Goal: Information Seeking & Learning: Learn about a topic

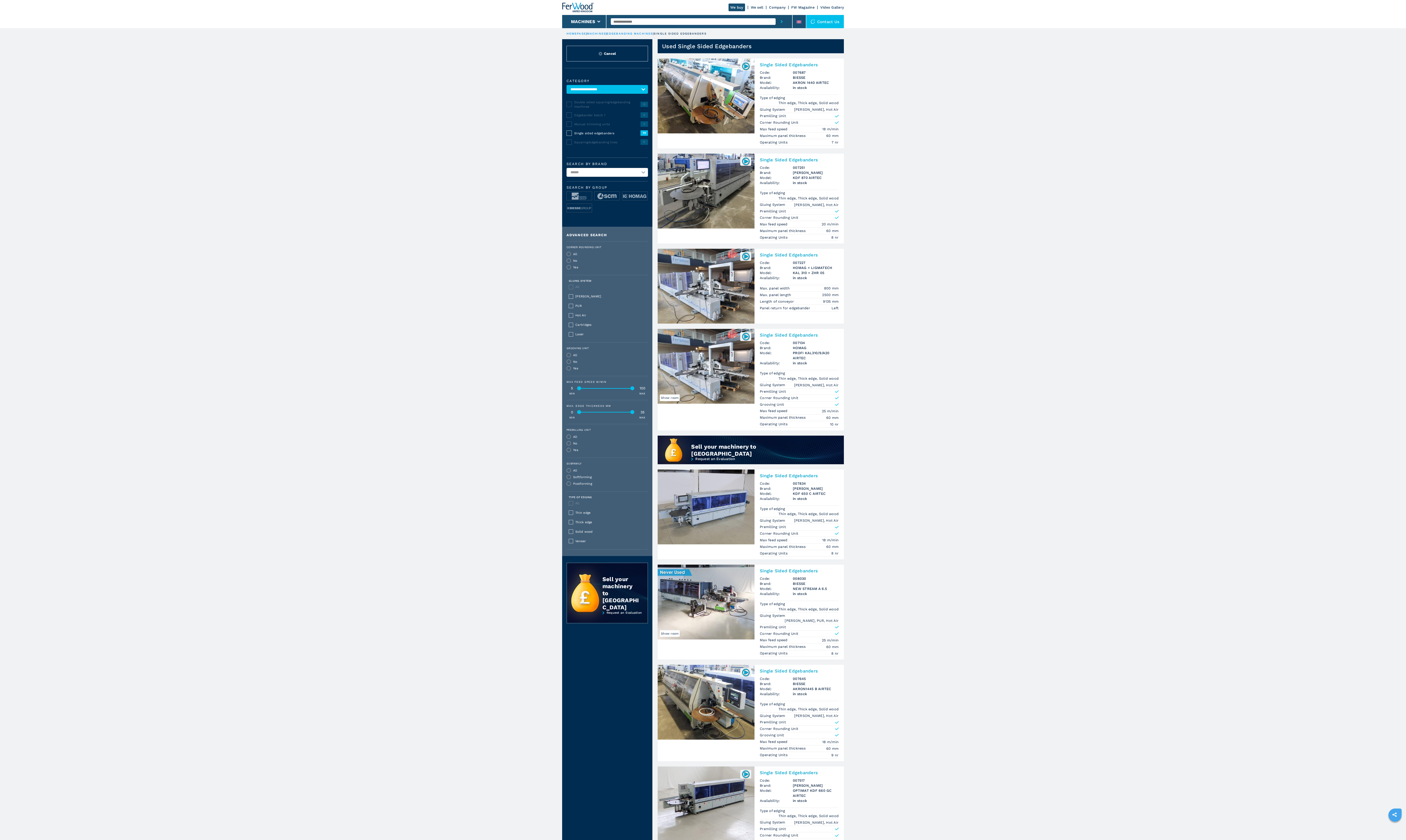
select select "**********"
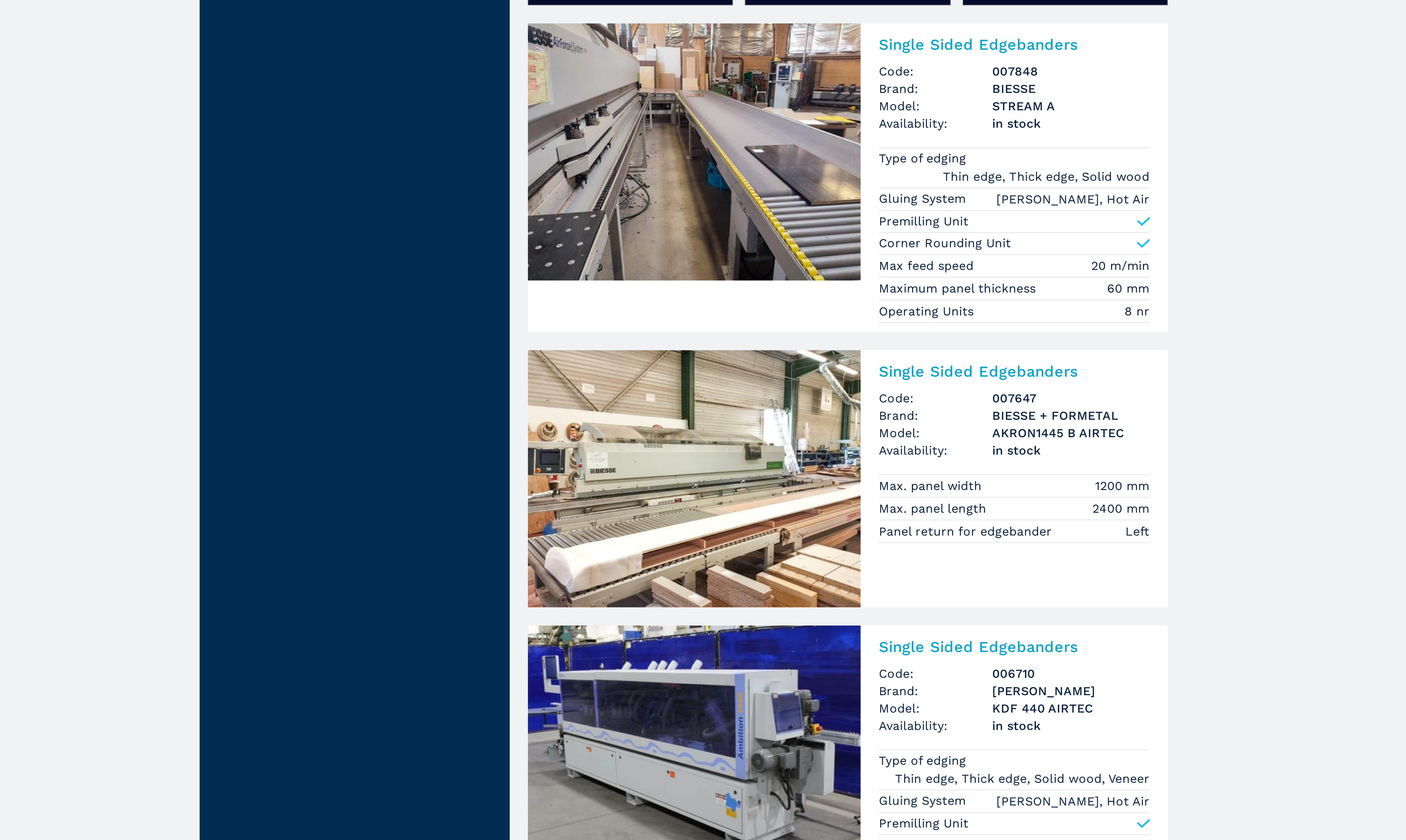
click at [715, 332] on img at bounding box center [706, 342] width 97 height 75
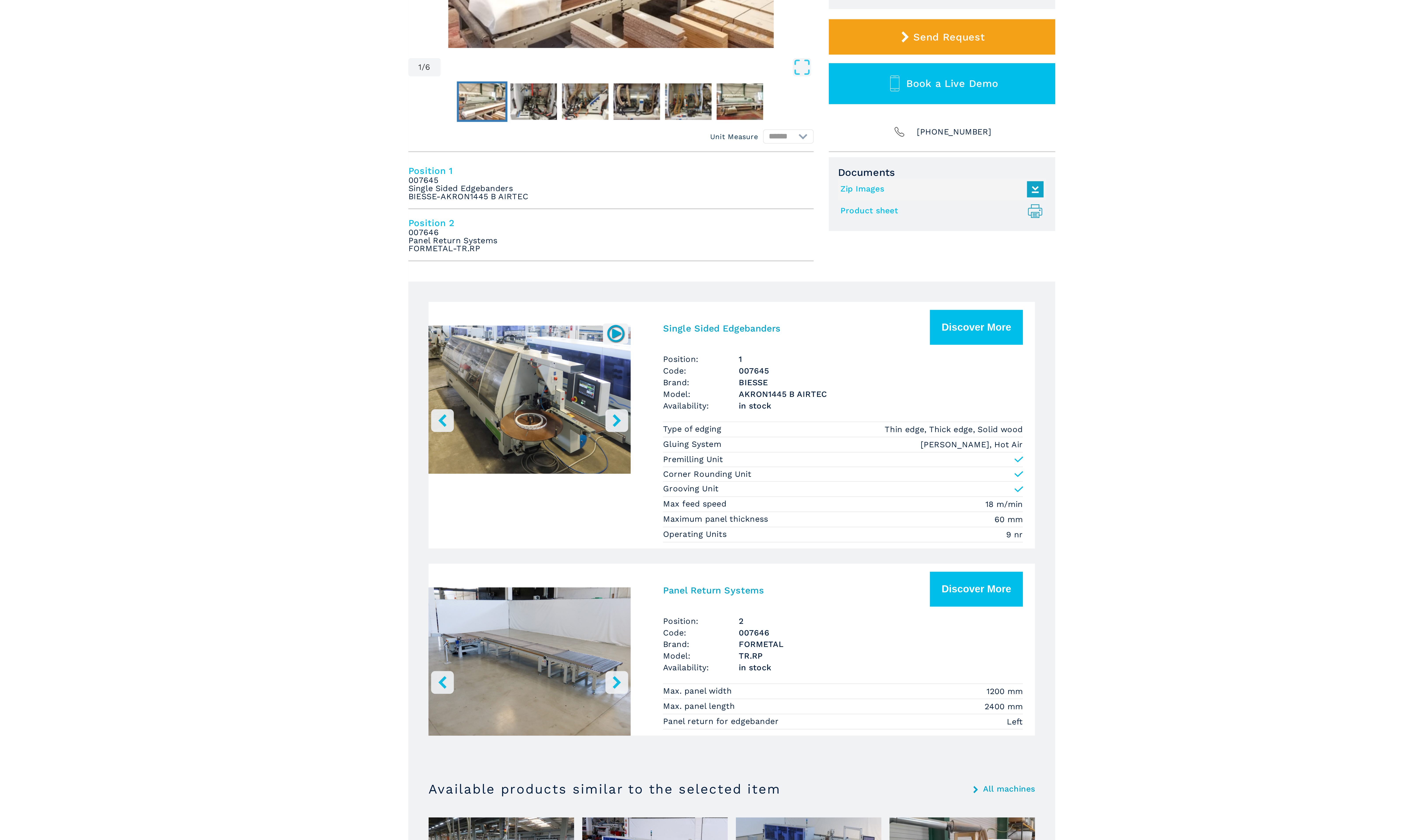
click at [766, 246] on link "Product sheet .prefix__st0{stroke-linecap:round;stroke-linejoin:round}.prefix__…" at bounding box center [800, 246] width 86 height 7
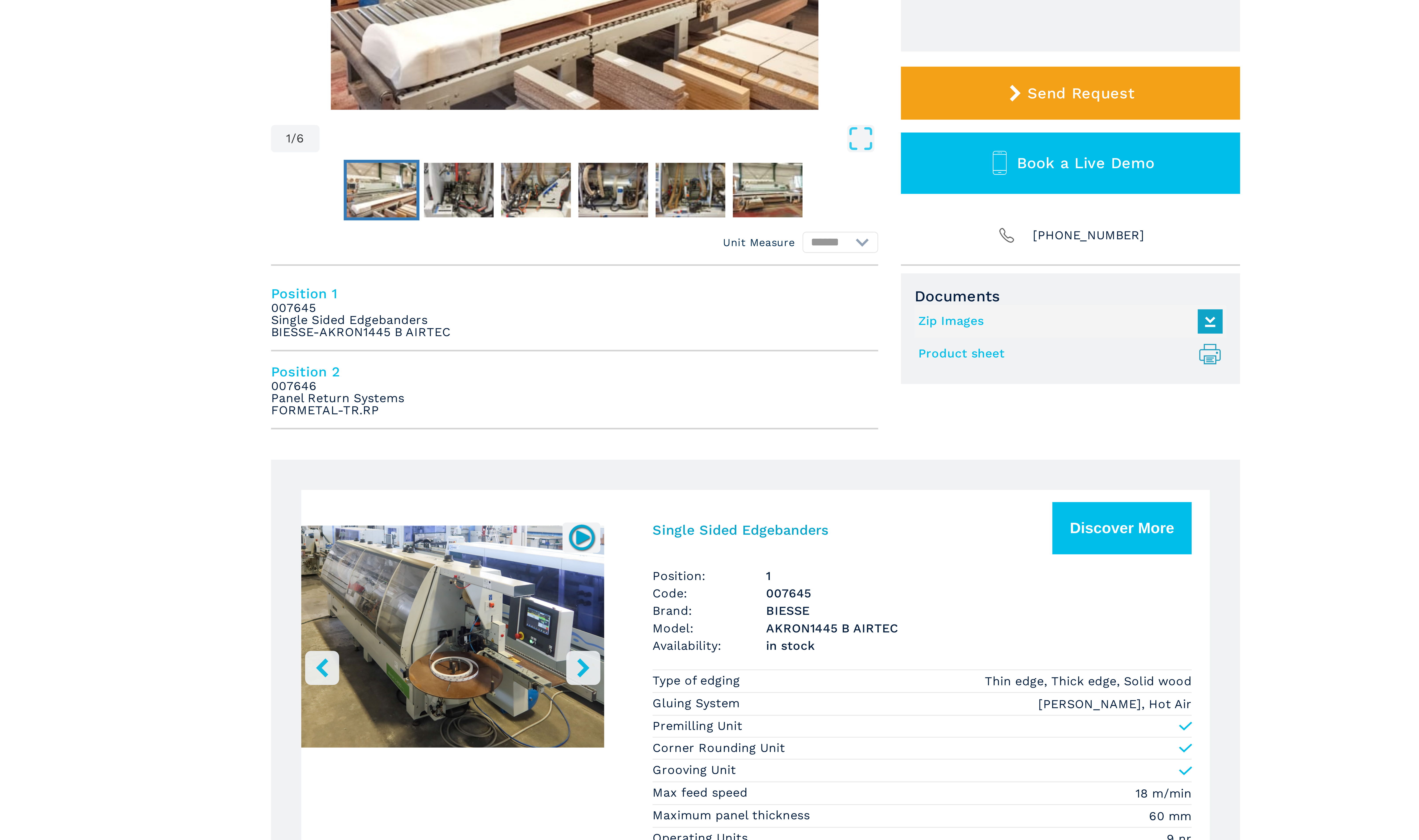
click at [764, 242] on link "Product sheet .prefix__st0{stroke-linecap:round;stroke-linejoin:round}.prefix__…" at bounding box center [800, 242] width 86 height 7
click at [637, 311] on img "Go to Slide 1" at bounding box center [622, 325] width 88 height 82
click at [660, 331] on icon "right-button" at bounding box center [659, 333] width 6 height 6
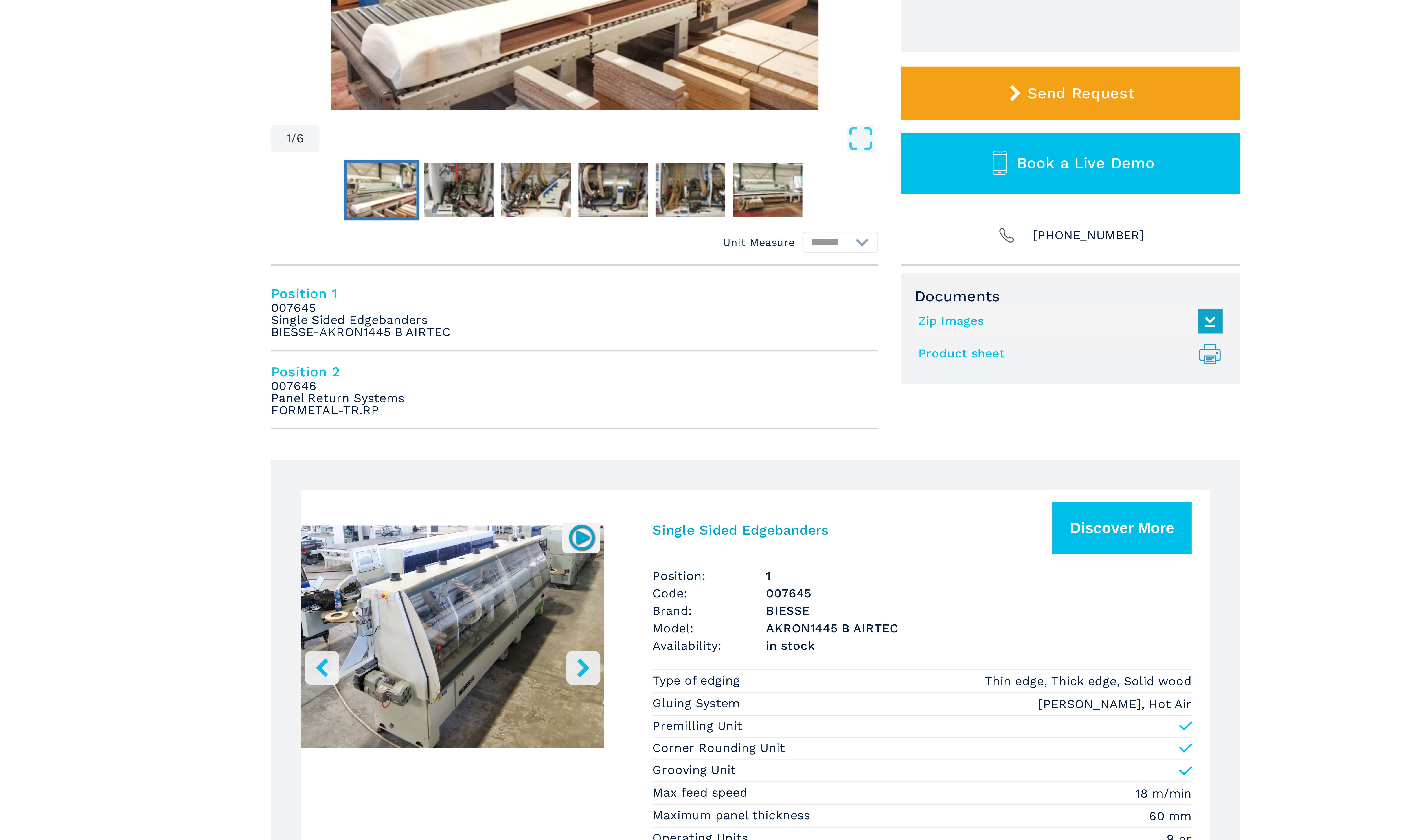
click at [660, 331] on icon "right-button" at bounding box center [659, 333] width 6 height 6
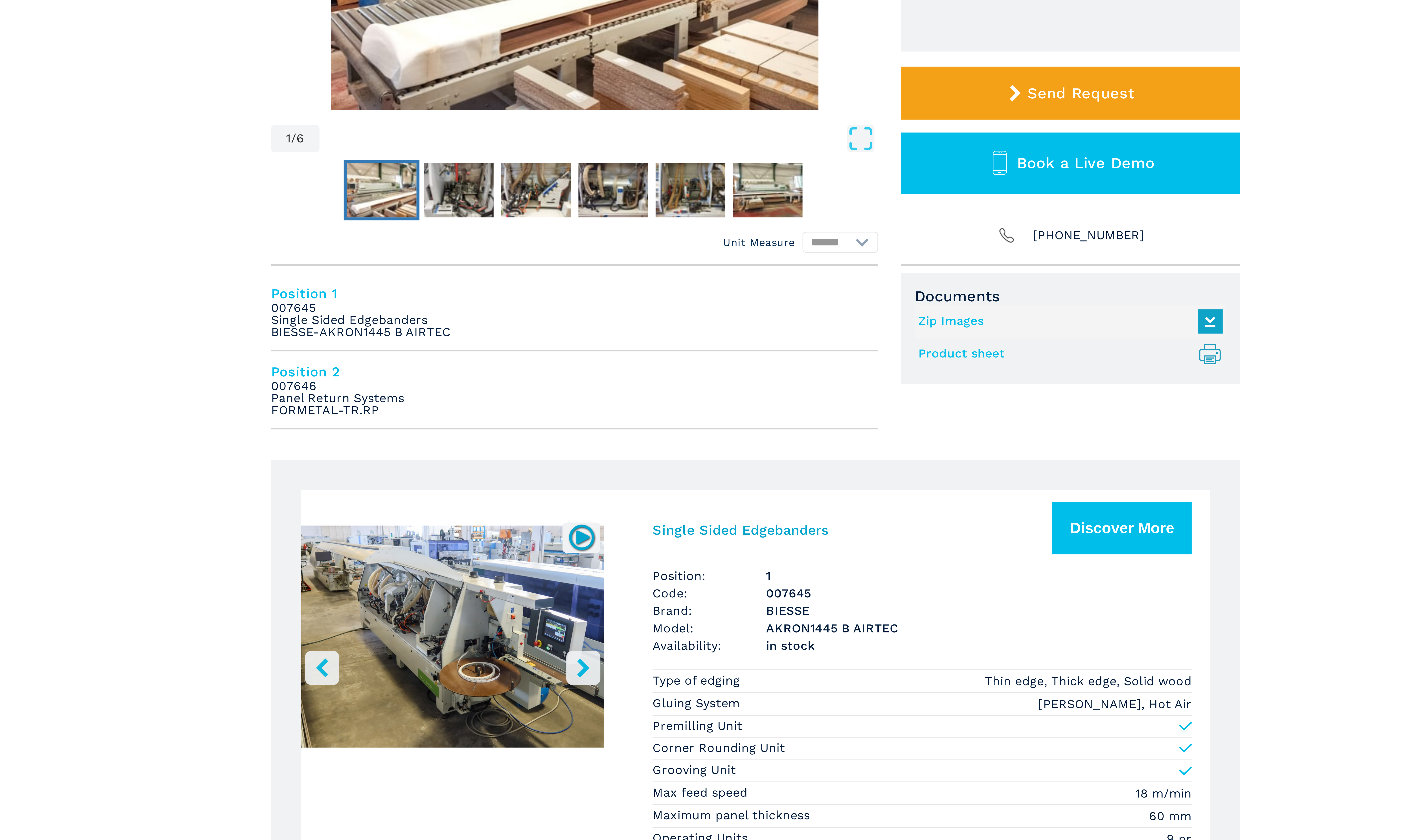
click at [660, 331] on icon "right-button" at bounding box center [659, 333] width 6 height 6
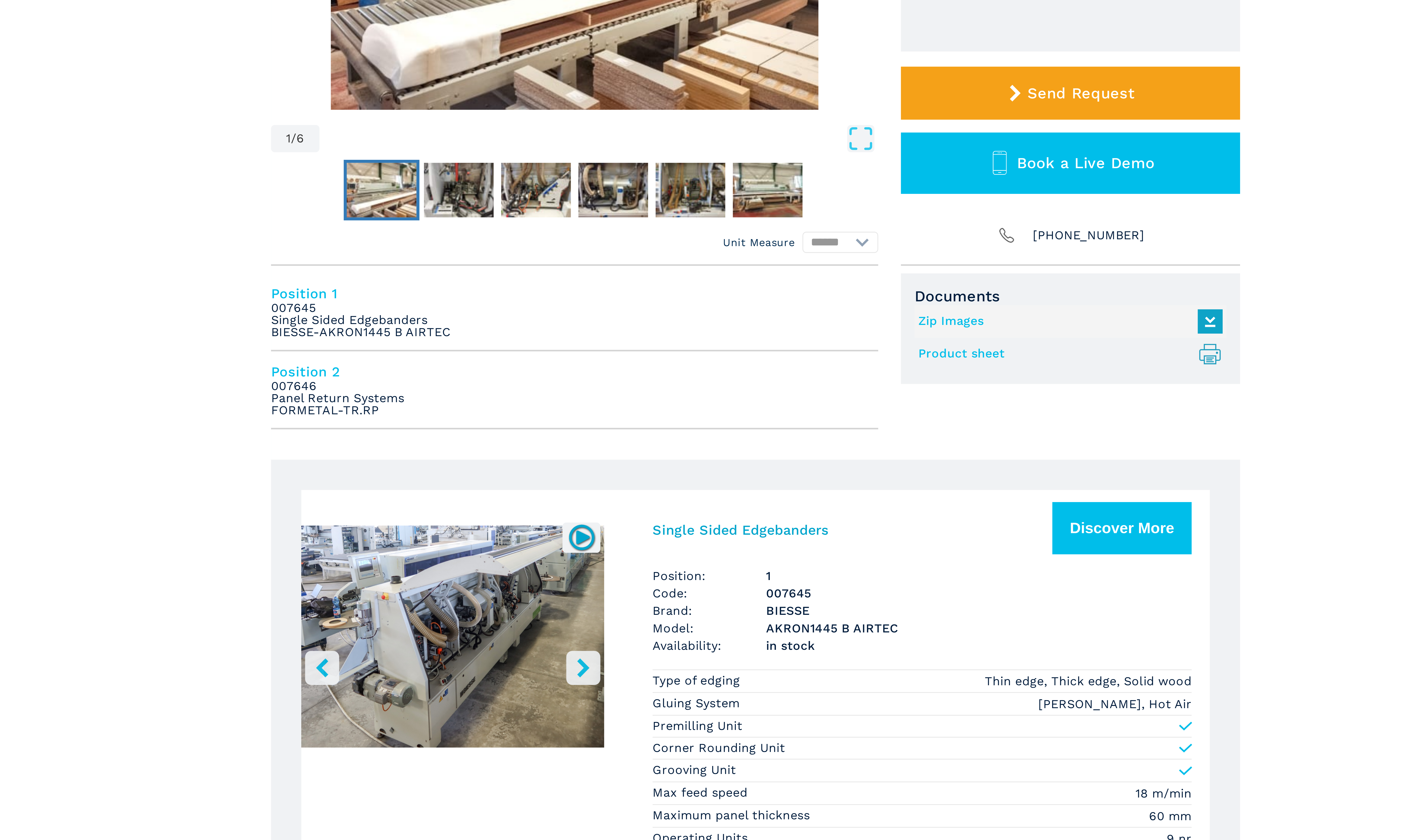
click at [660, 331] on icon "right-button" at bounding box center [659, 333] width 6 height 6
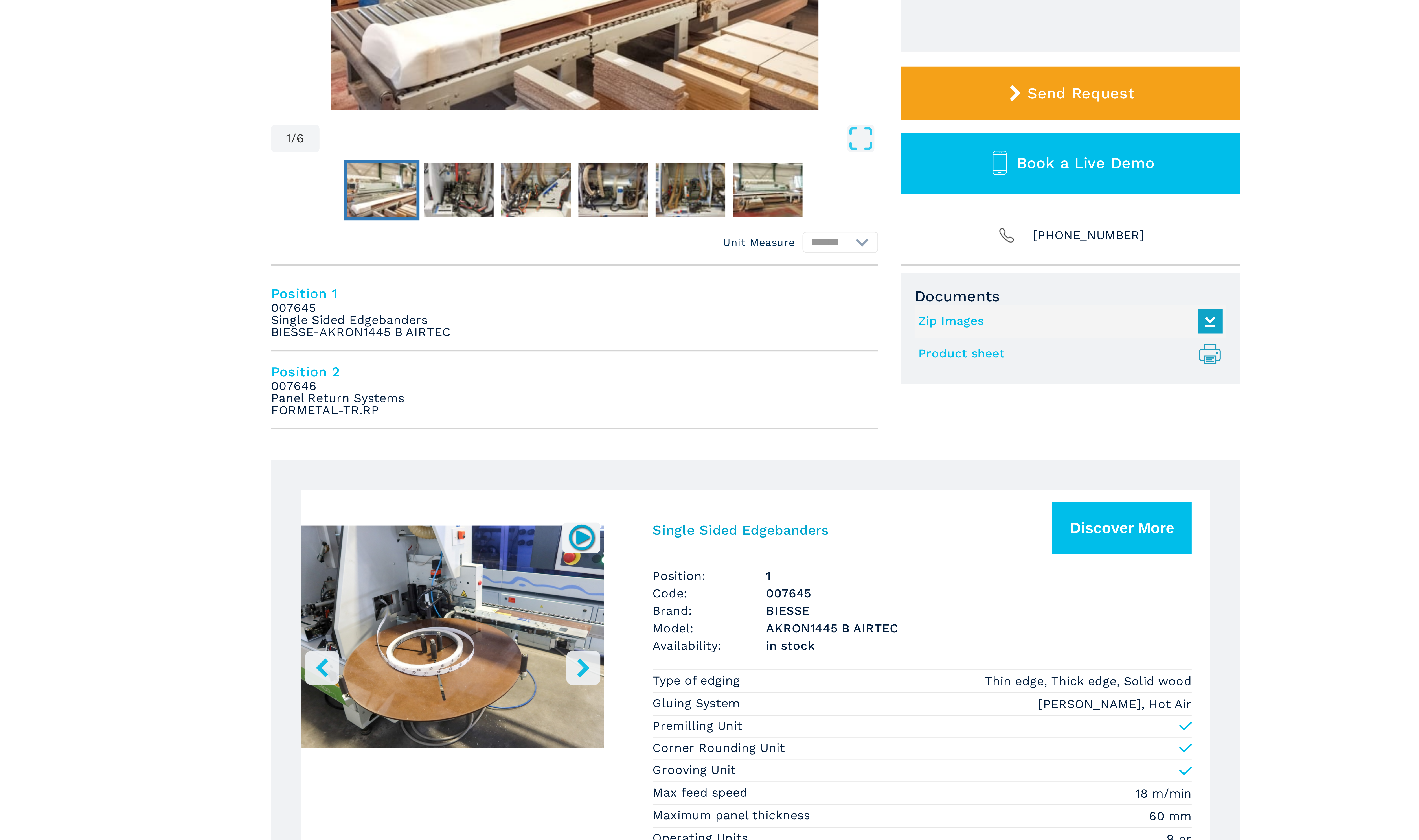
click at [660, 331] on icon "right-button" at bounding box center [659, 333] width 6 height 6
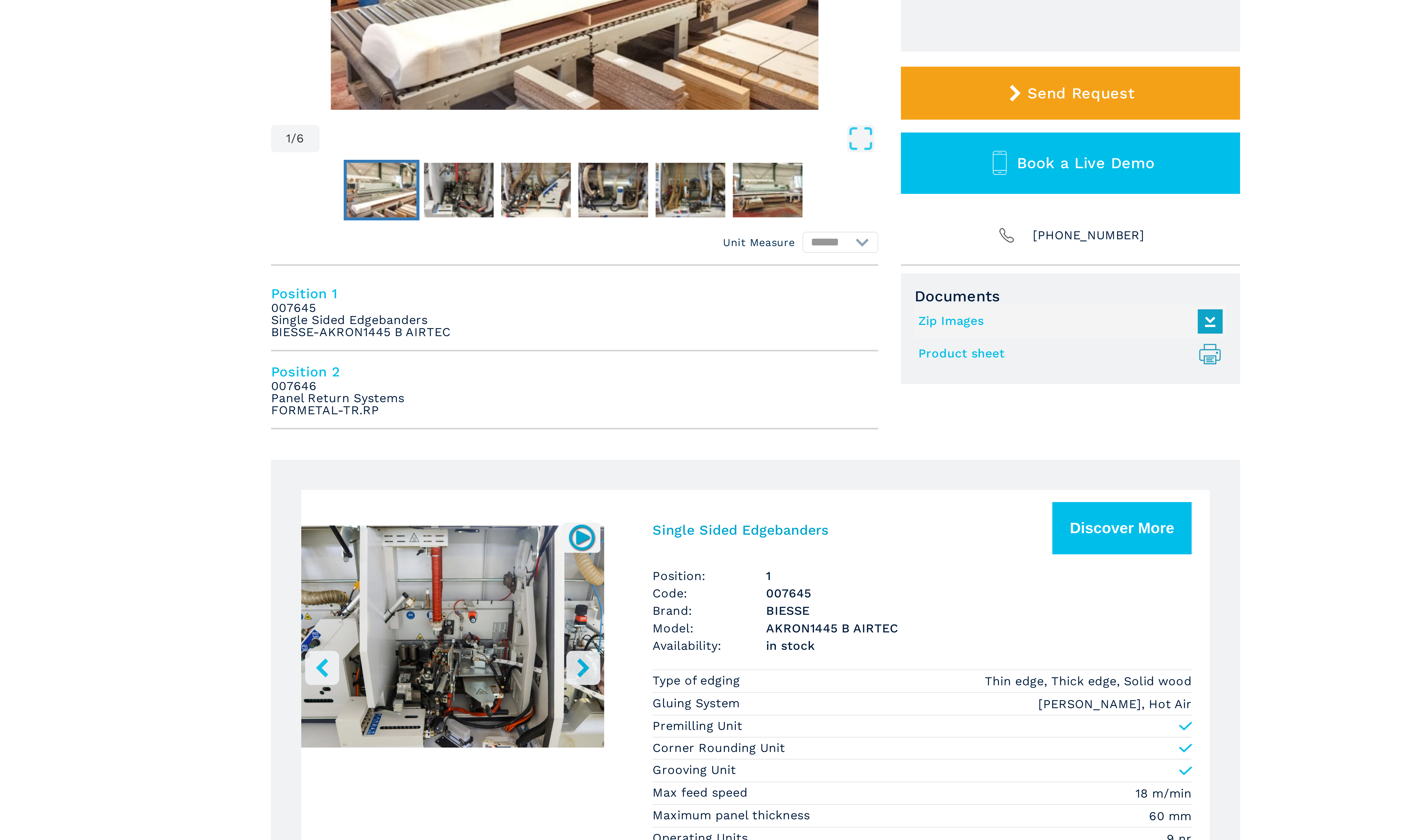
click at [660, 331] on icon "right-button" at bounding box center [659, 333] width 6 height 6
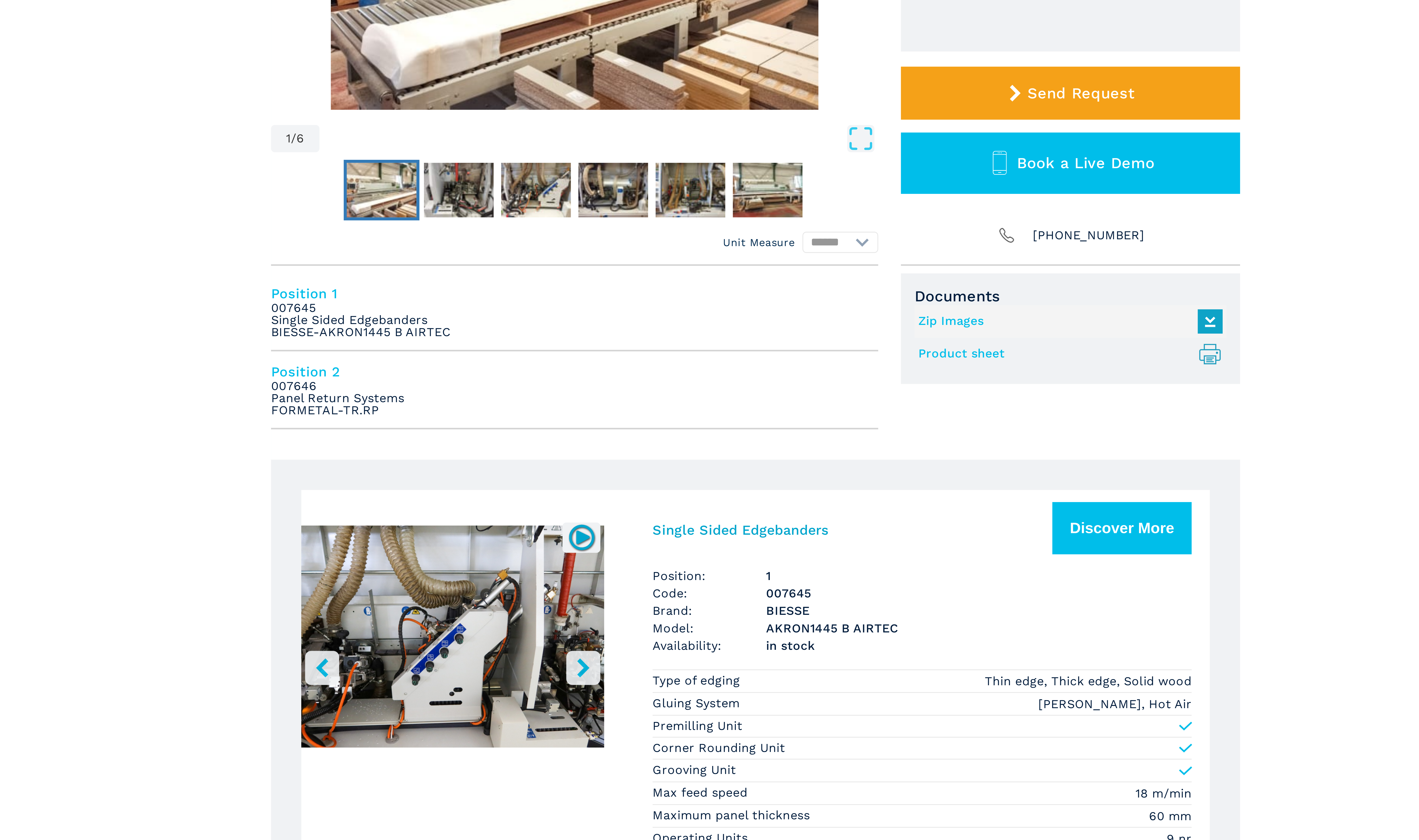
click at [660, 331] on icon "right-button" at bounding box center [659, 333] width 6 height 6
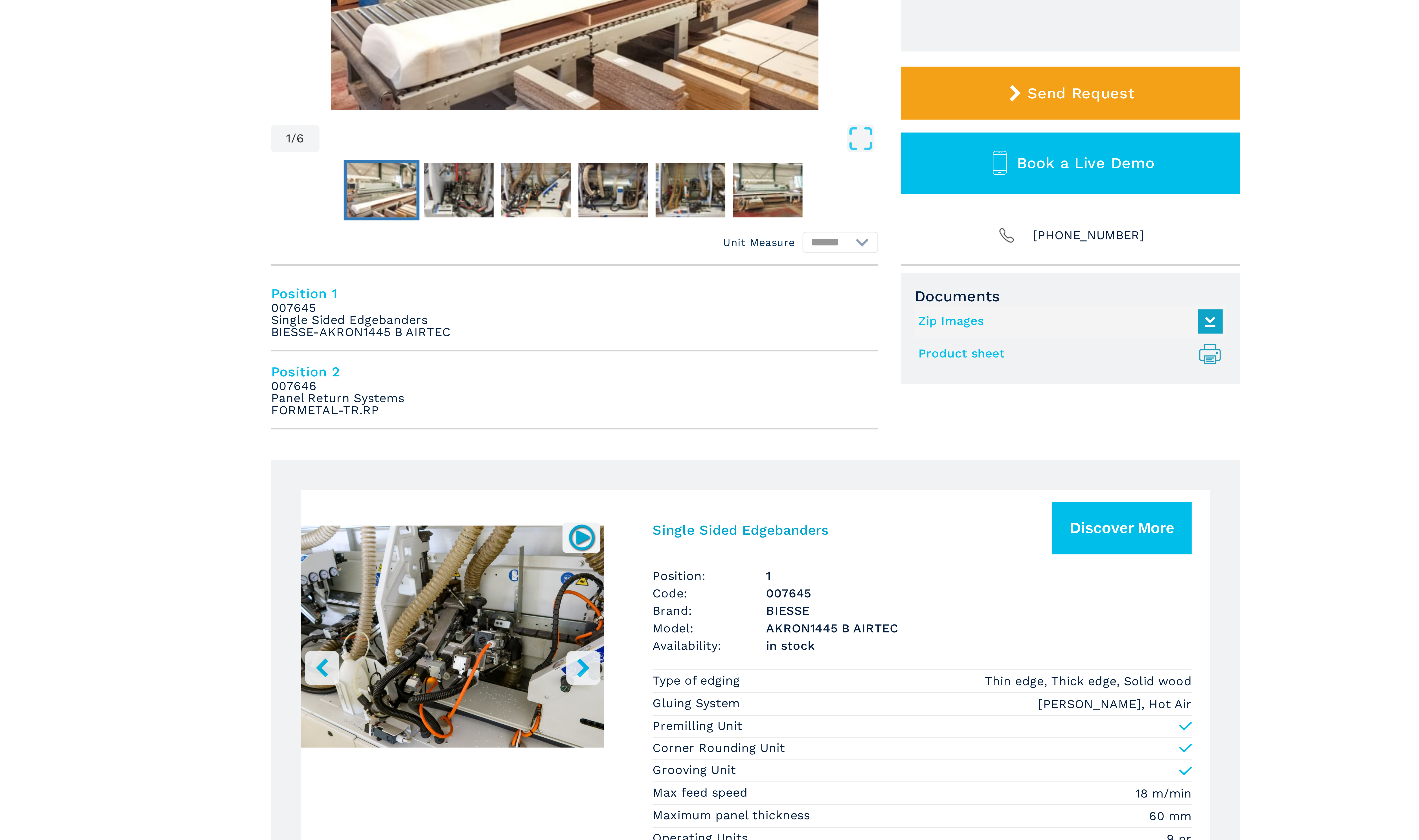
click at [660, 331] on icon "right-button" at bounding box center [659, 333] width 6 height 6
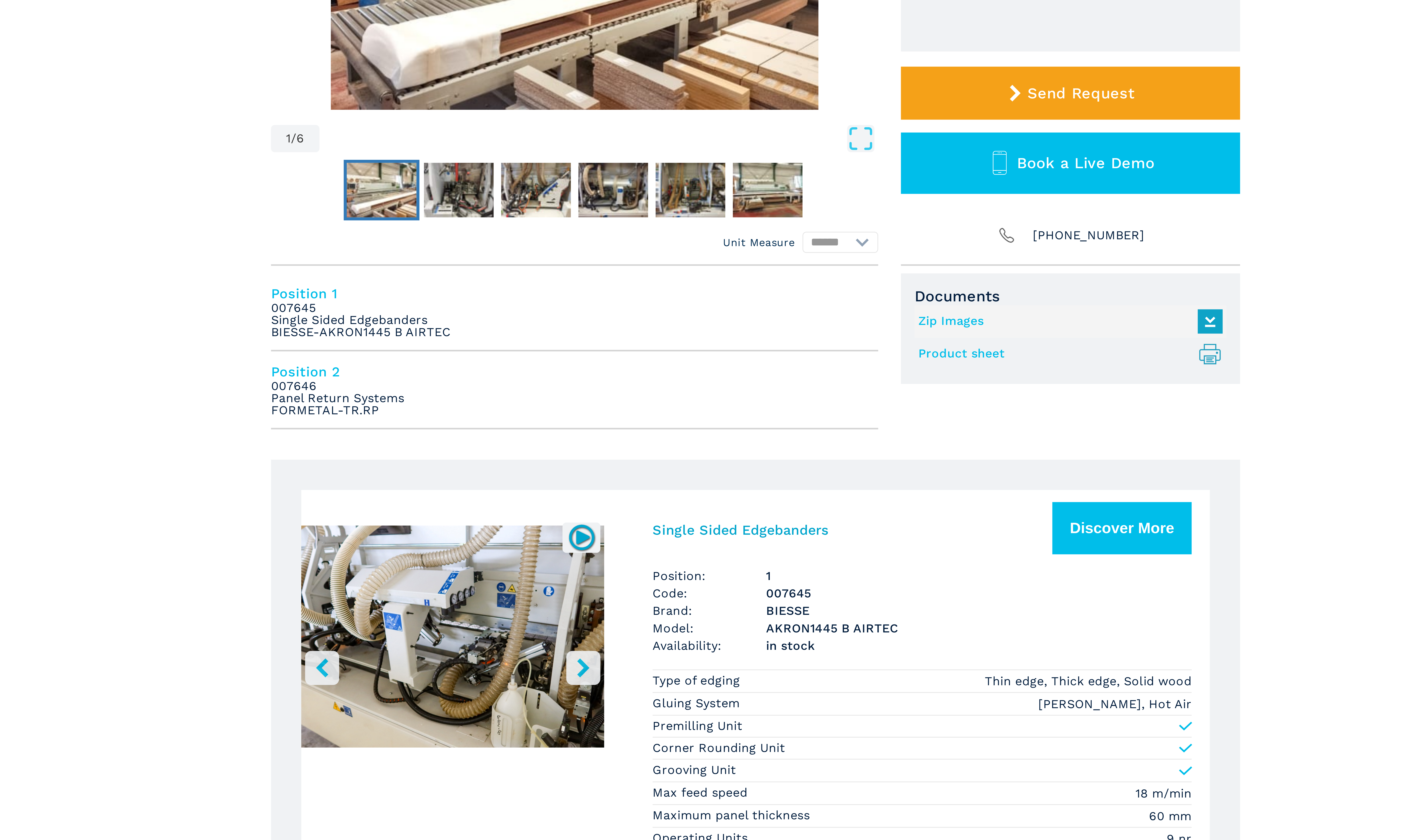
click at [660, 331] on icon "right-button" at bounding box center [659, 333] width 6 height 6
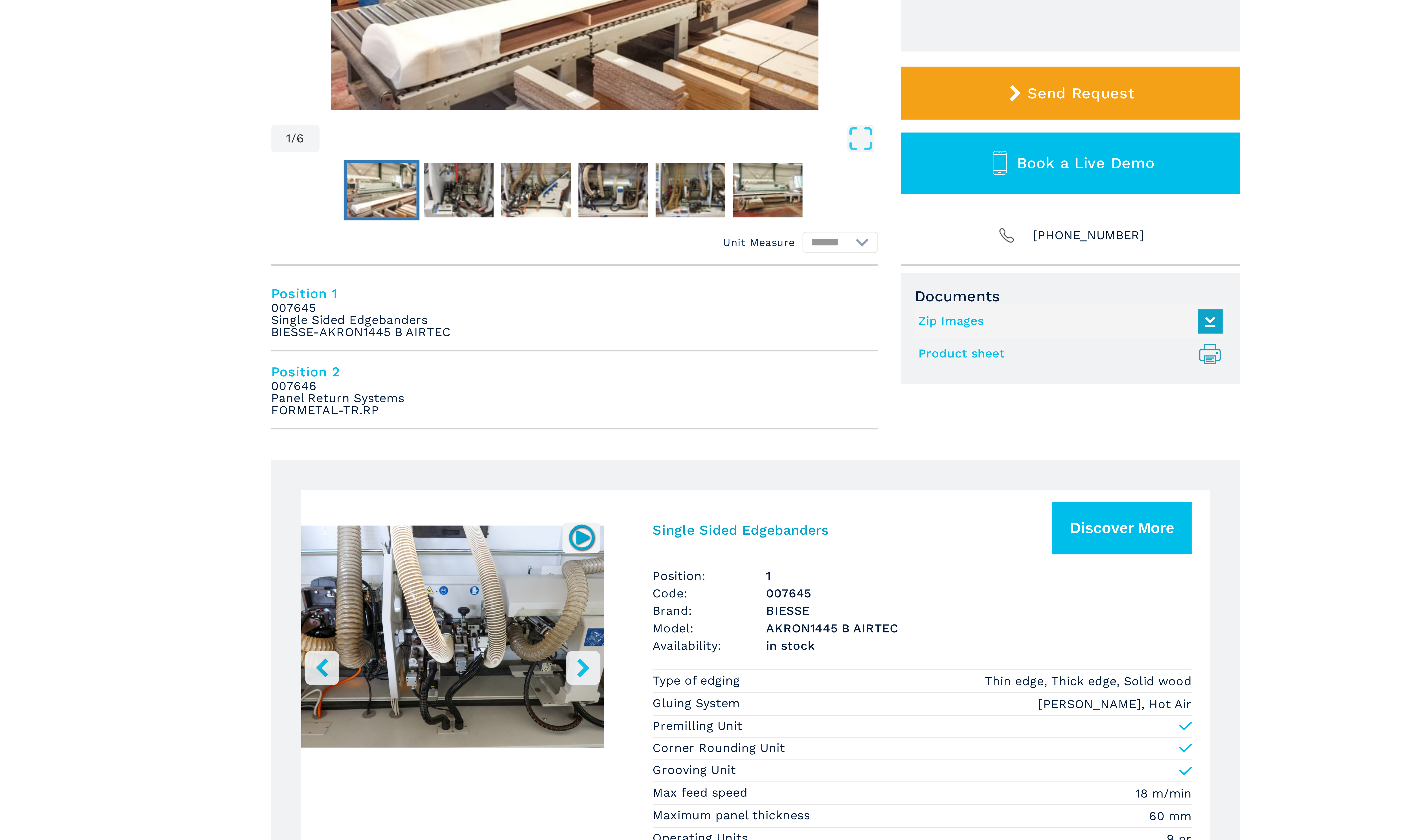
click at [660, 331] on icon "right-button" at bounding box center [659, 333] width 6 height 6
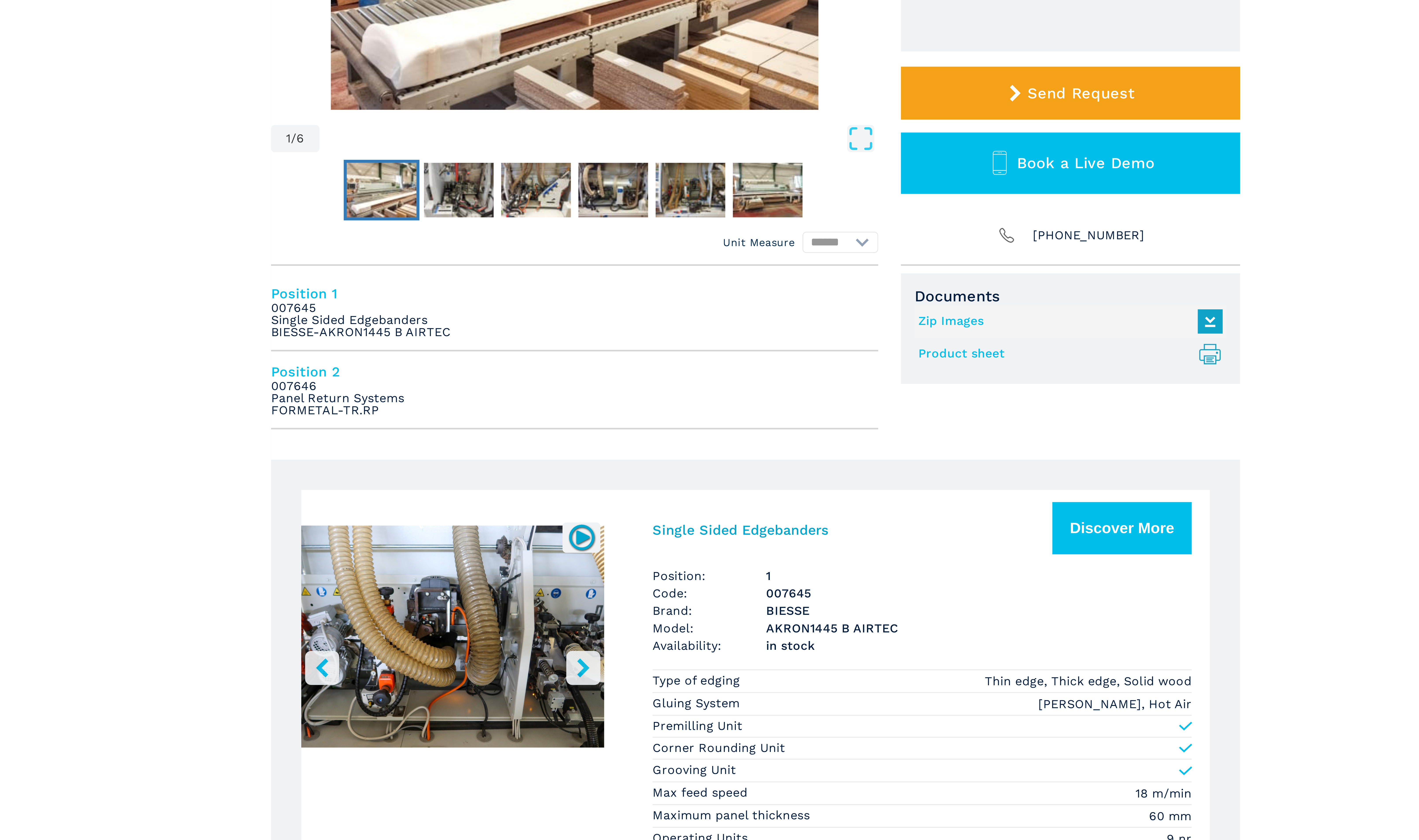
click at [660, 331] on icon "right-button" at bounding box center [659, 333] width 6 height 6
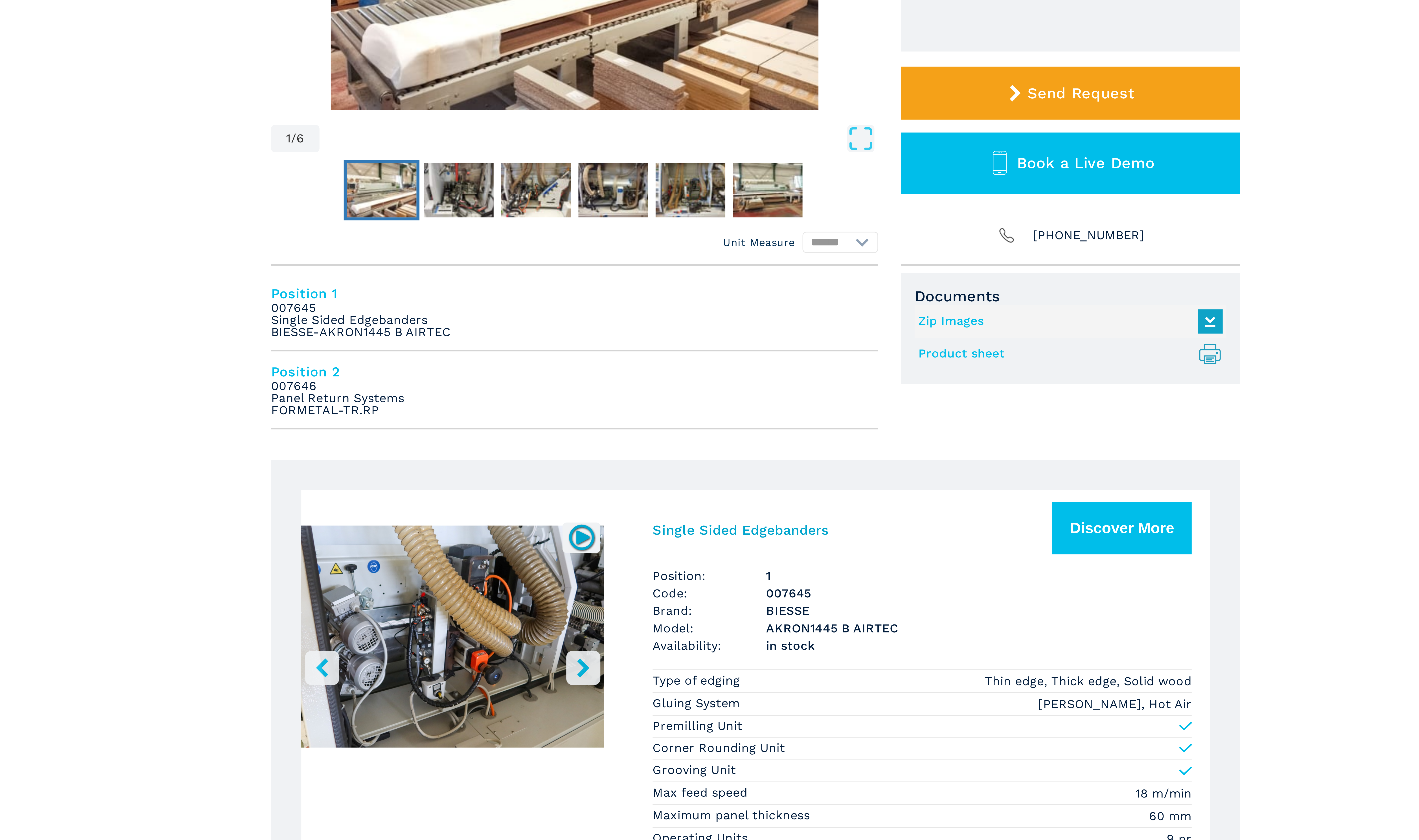
click at [660, 331] on icon "right-button" at bounding box center [659, 333] width 6 height 6
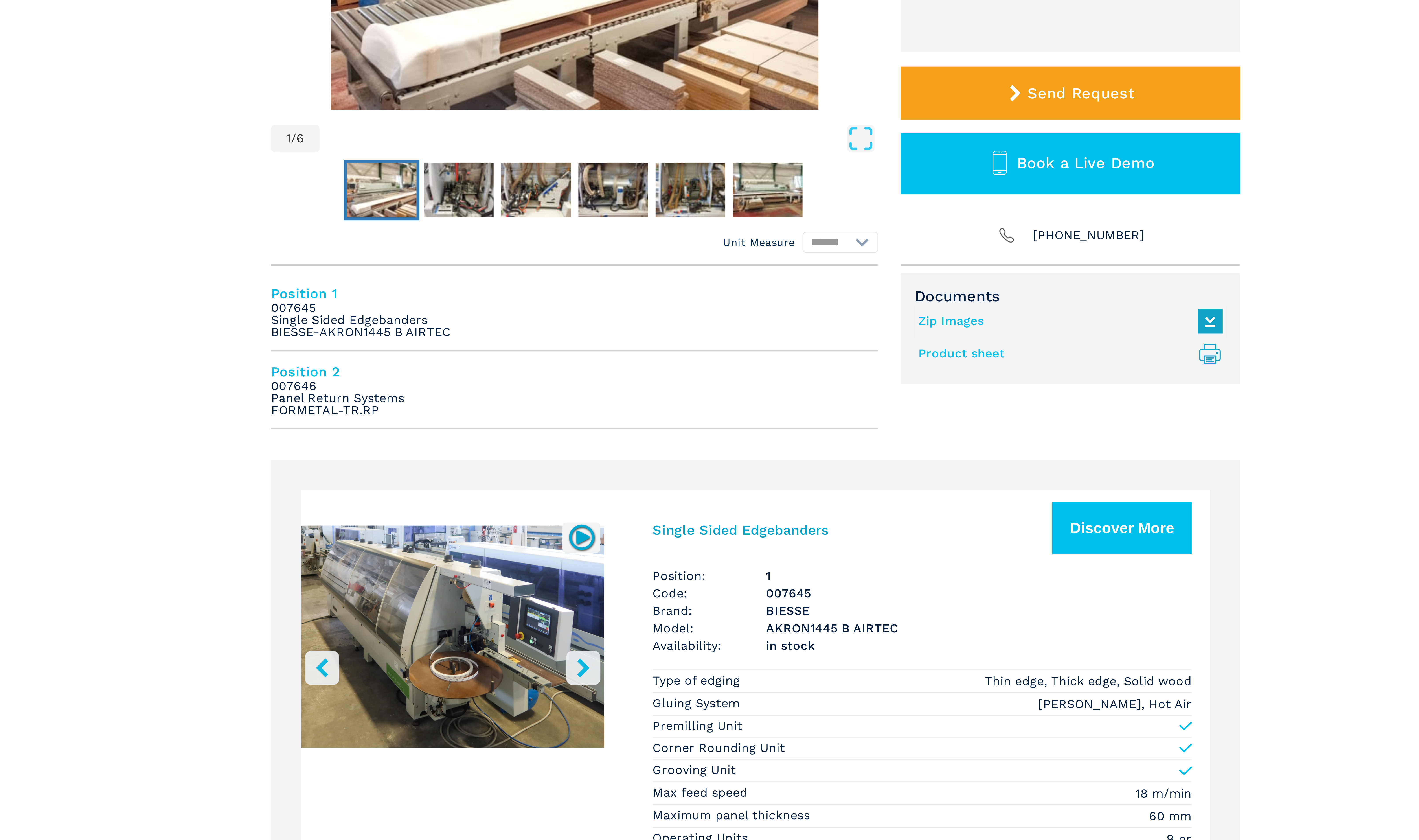
click at [660, 331] on icon "right-button" at bounding box center [659, 333] width 6 height 6
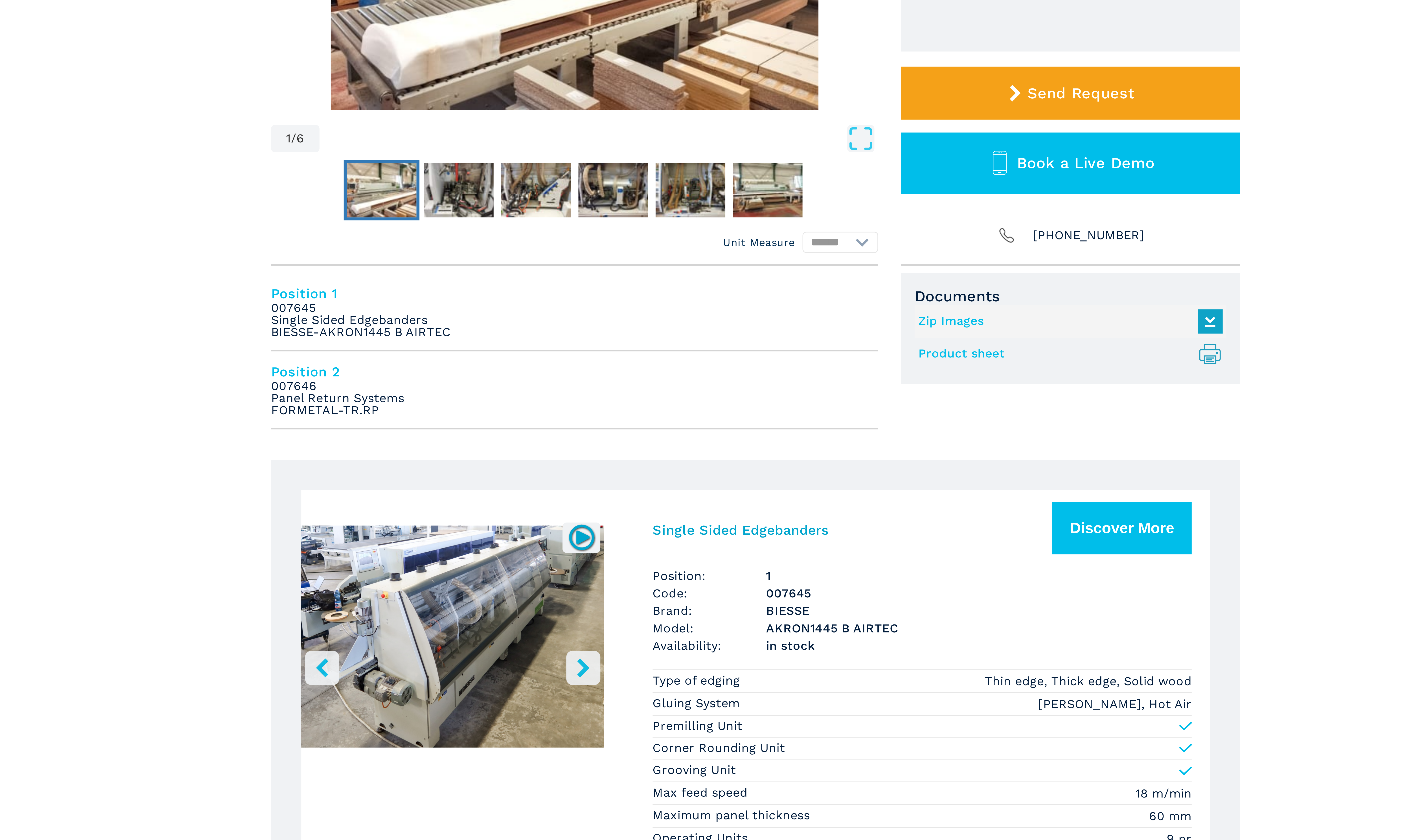
click at [588, 330] on button "left-button" at bounding box center [584, 333] width 10 height 10
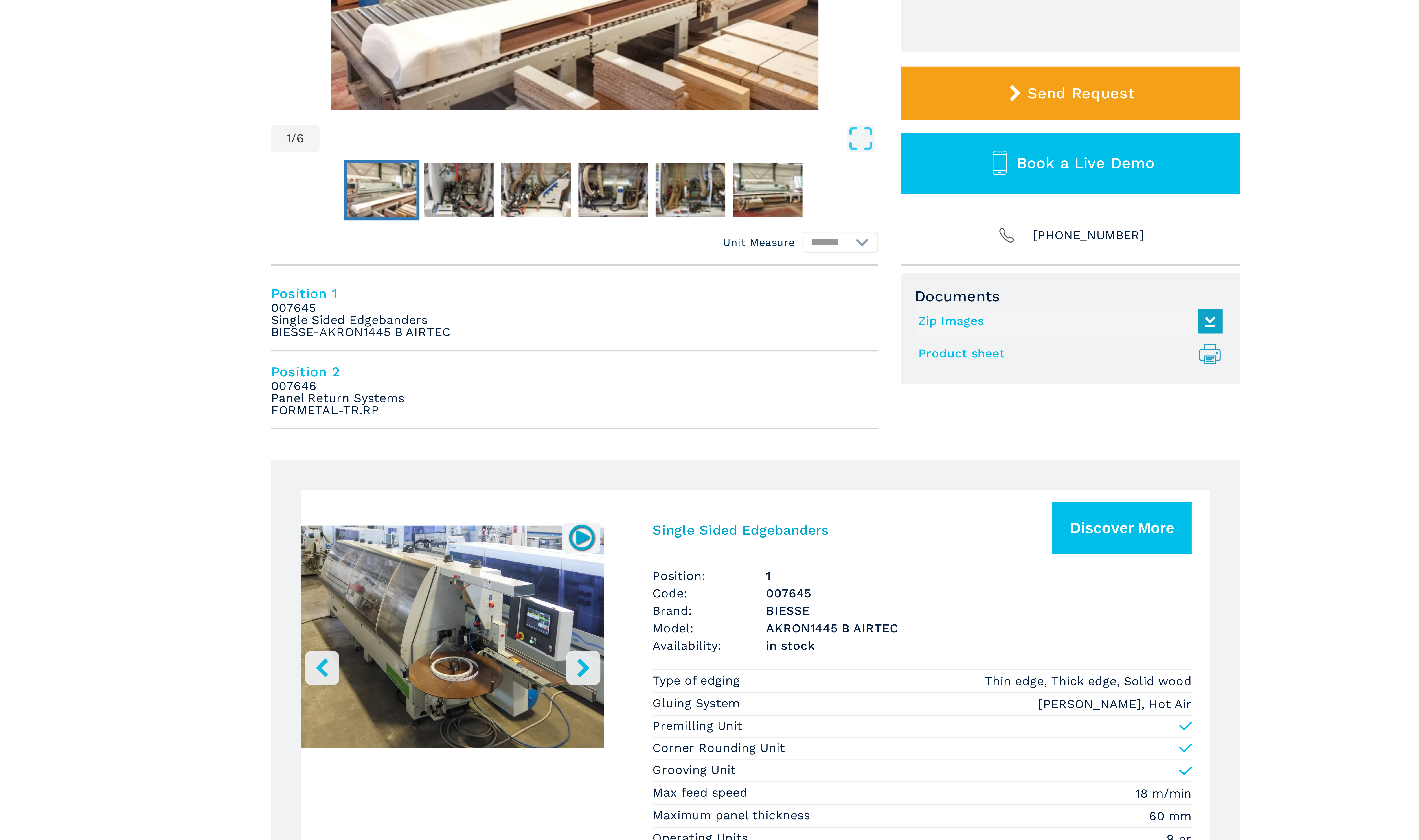
click at [662, 331] on icon "right-button" at bounding box center [659, 333] width 6 height 6
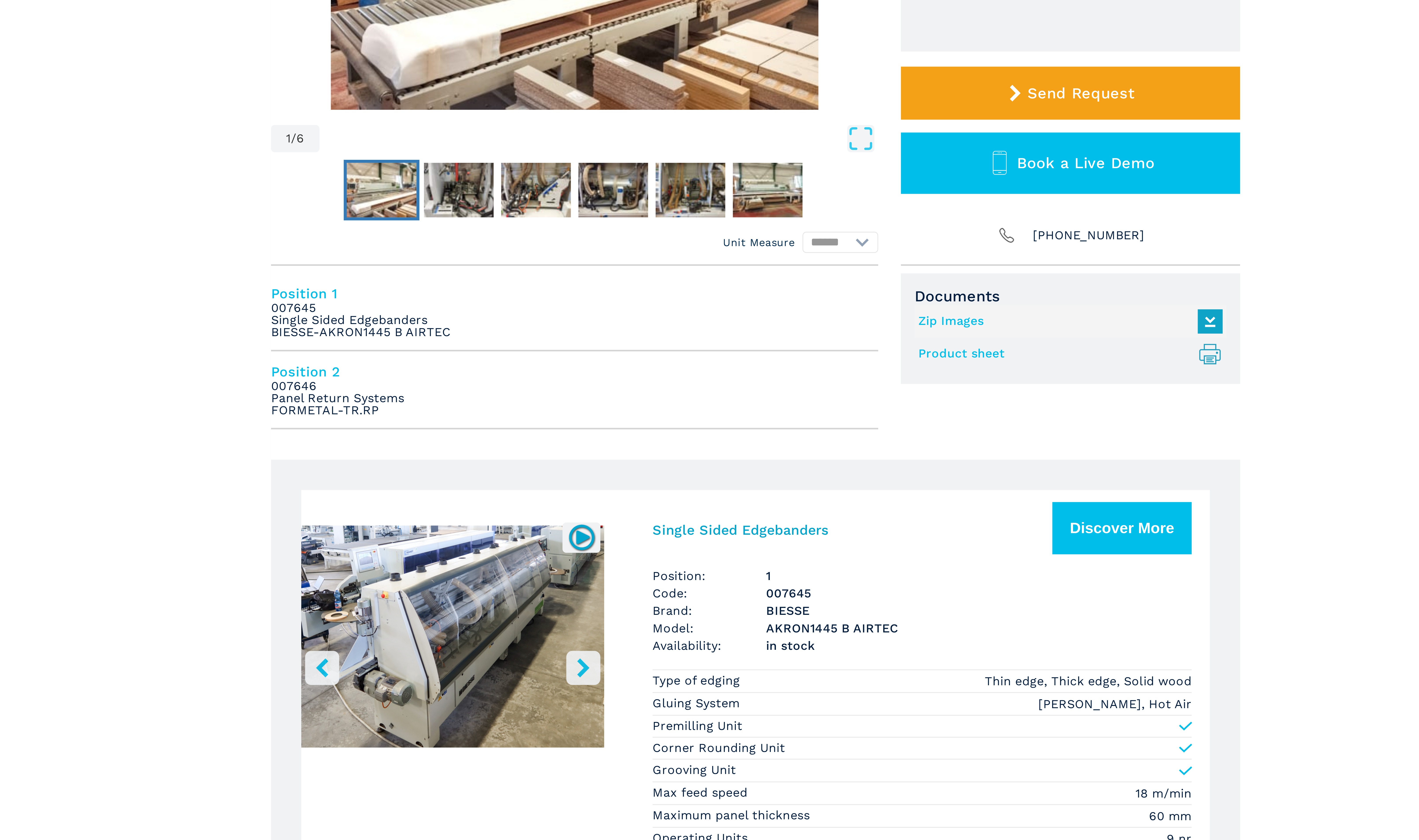
click at [662, 331] on icon "right-button" at bounding box center [659, 333] width 6 height 6
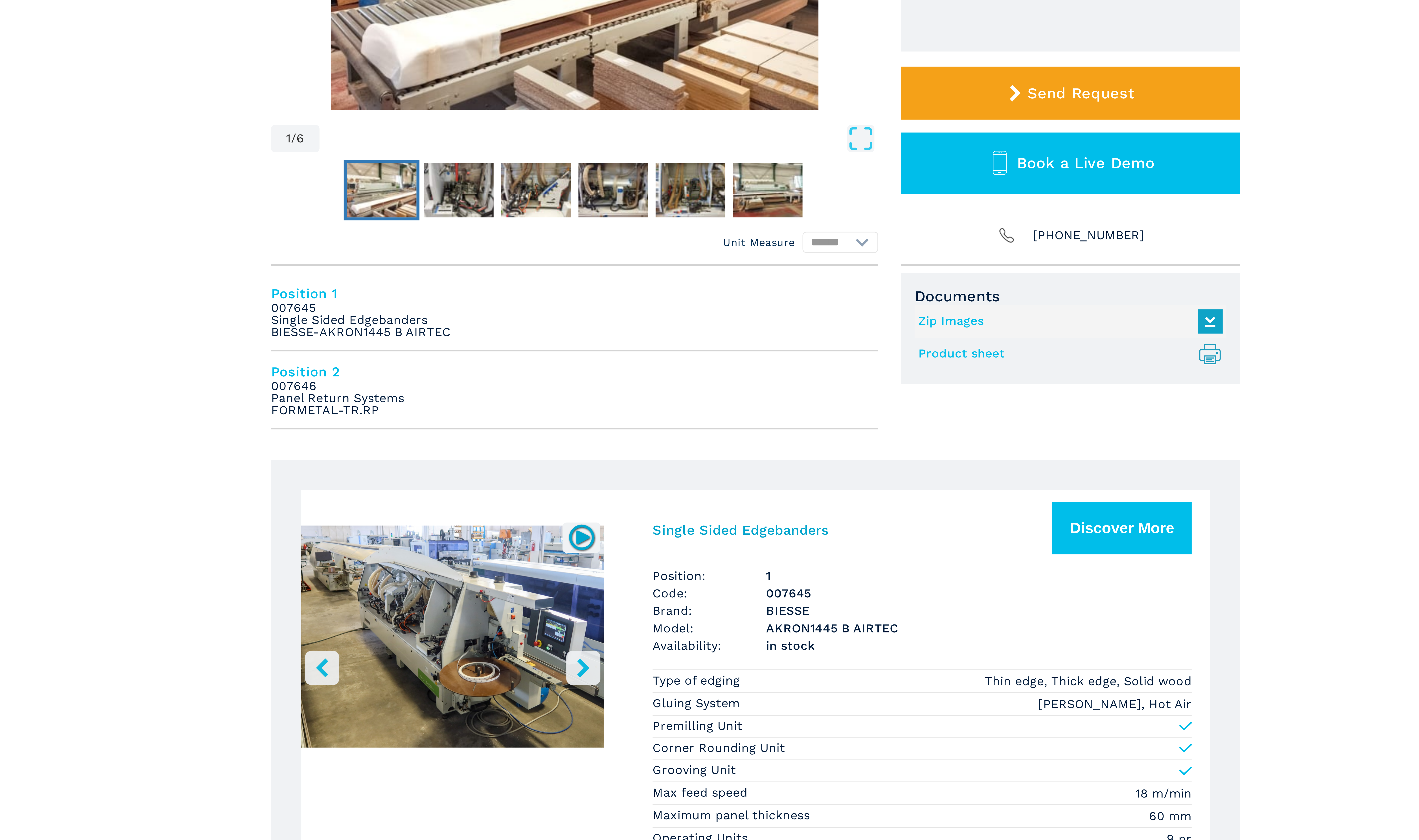
click at [661, 332] on icon "right-button" at bounding box center [659, 333] width 6 height 6
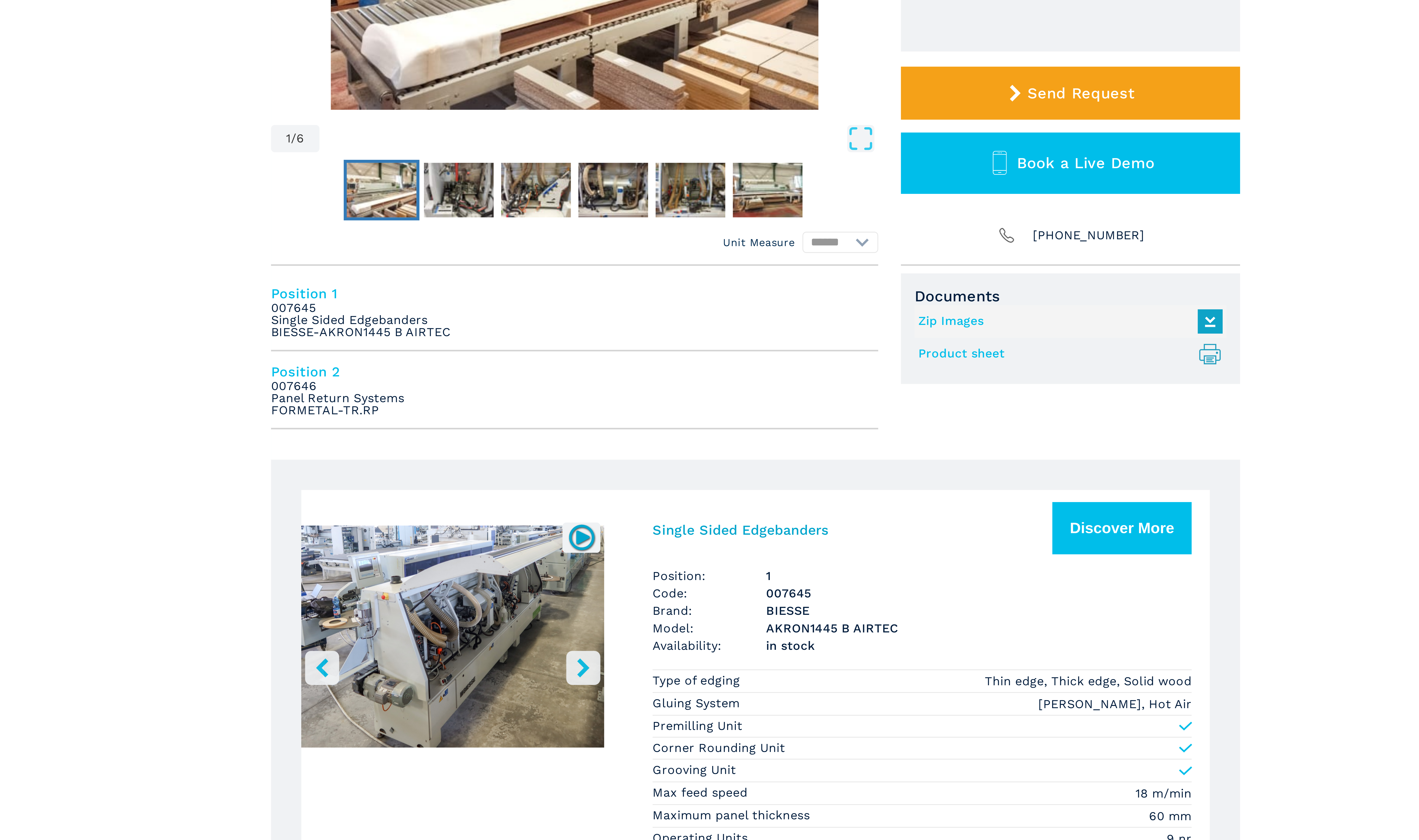
click at [661, 332] on icon "right-button" at bounding box center [659, 333] width 6 height 6
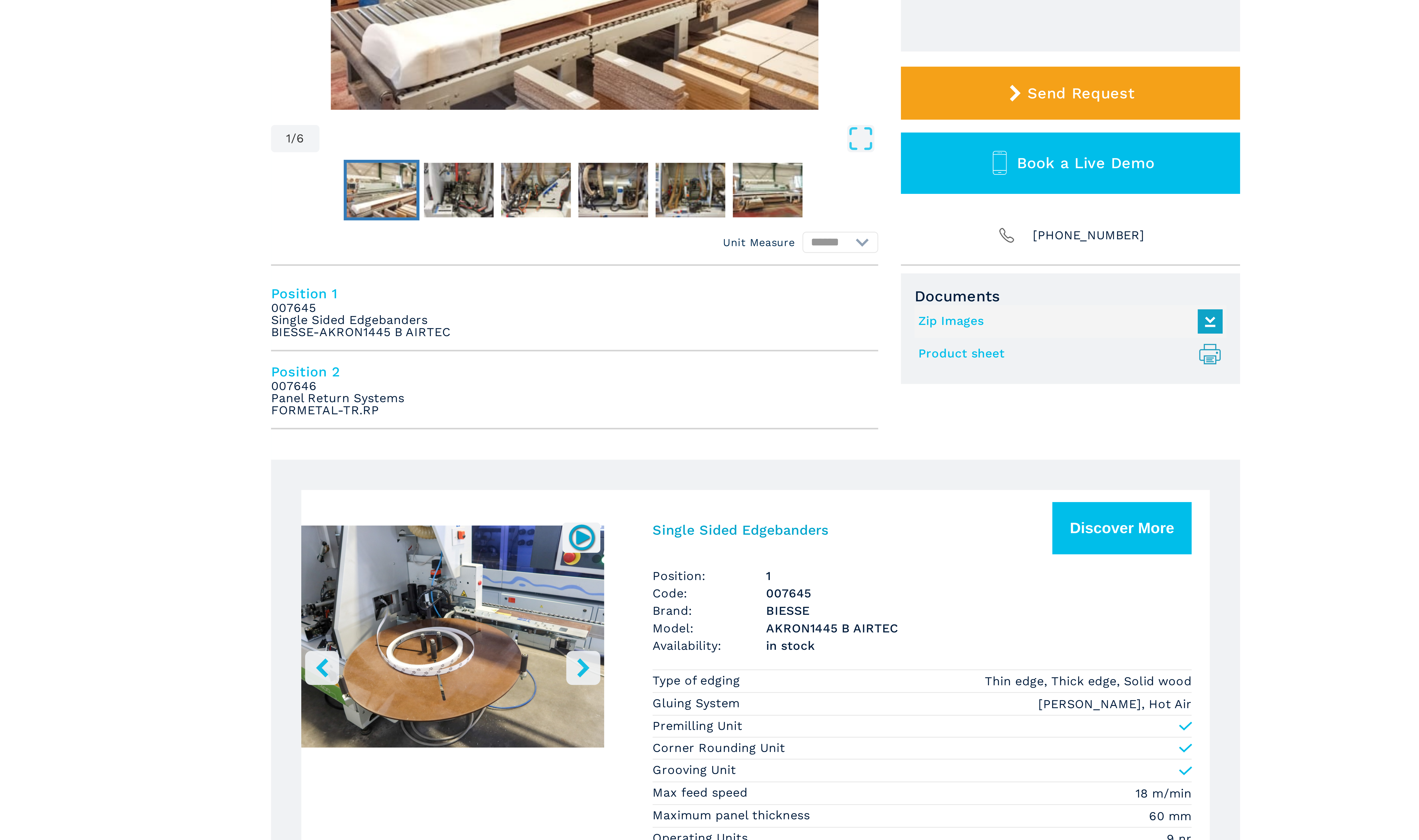
click at [661, 332] on icon "right-button" at bounding box center [659, 333] width 6 height 6
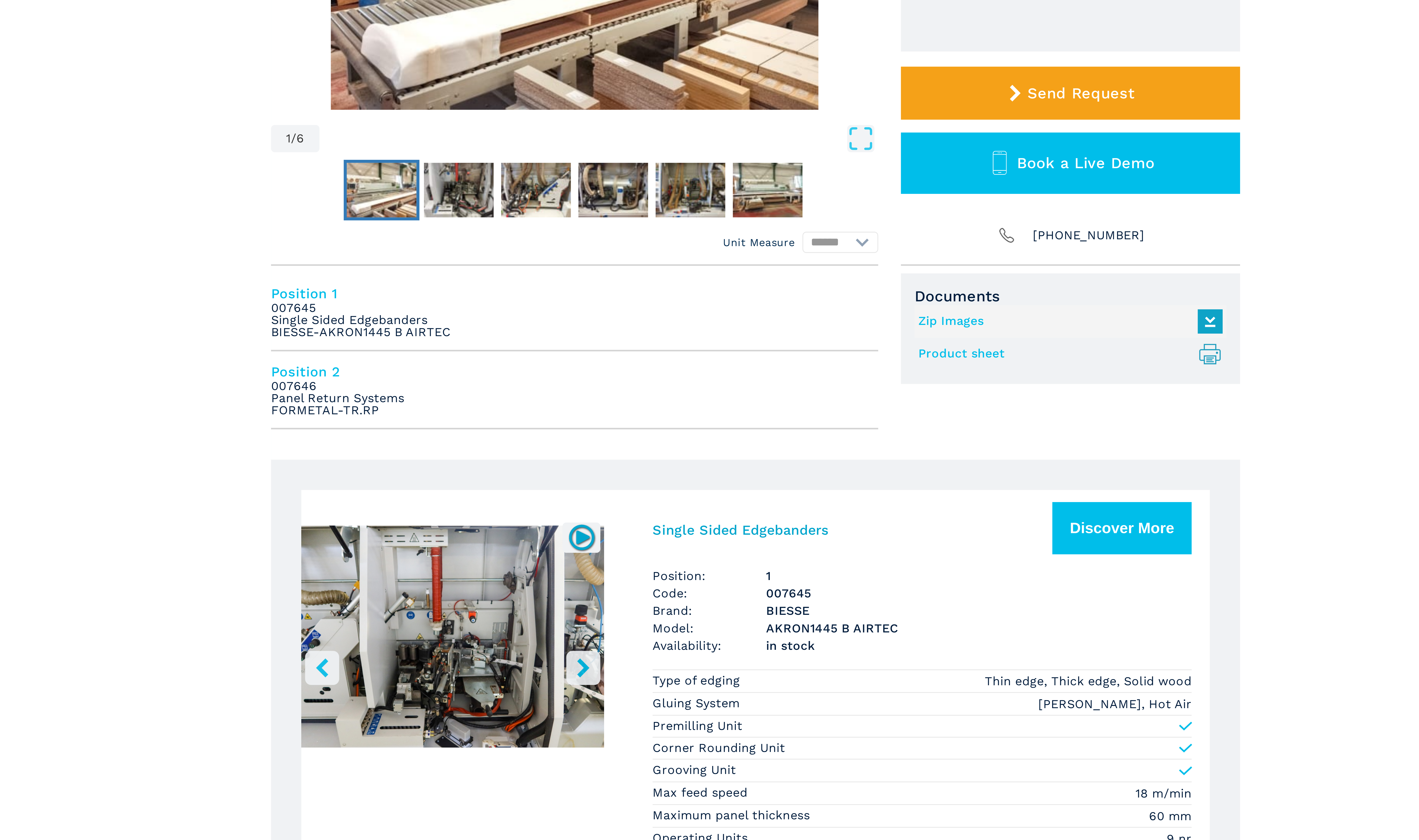
click at [661, 332] on icon "right-button" at bounding box center [659, 333] width 6 height 6
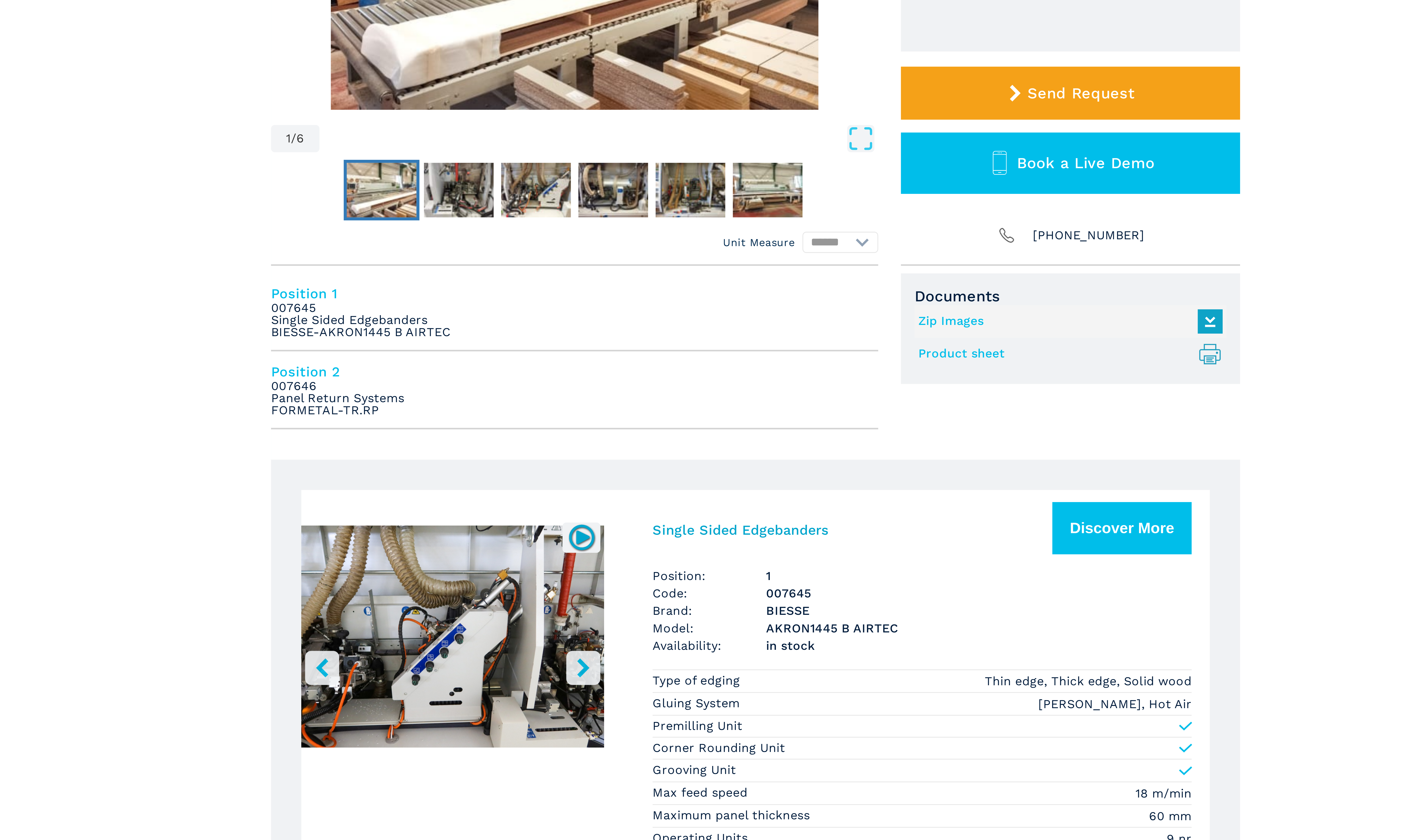
click at [661, 332] on icon "right-button" at bounding box center [659, 333] width 6 height 6
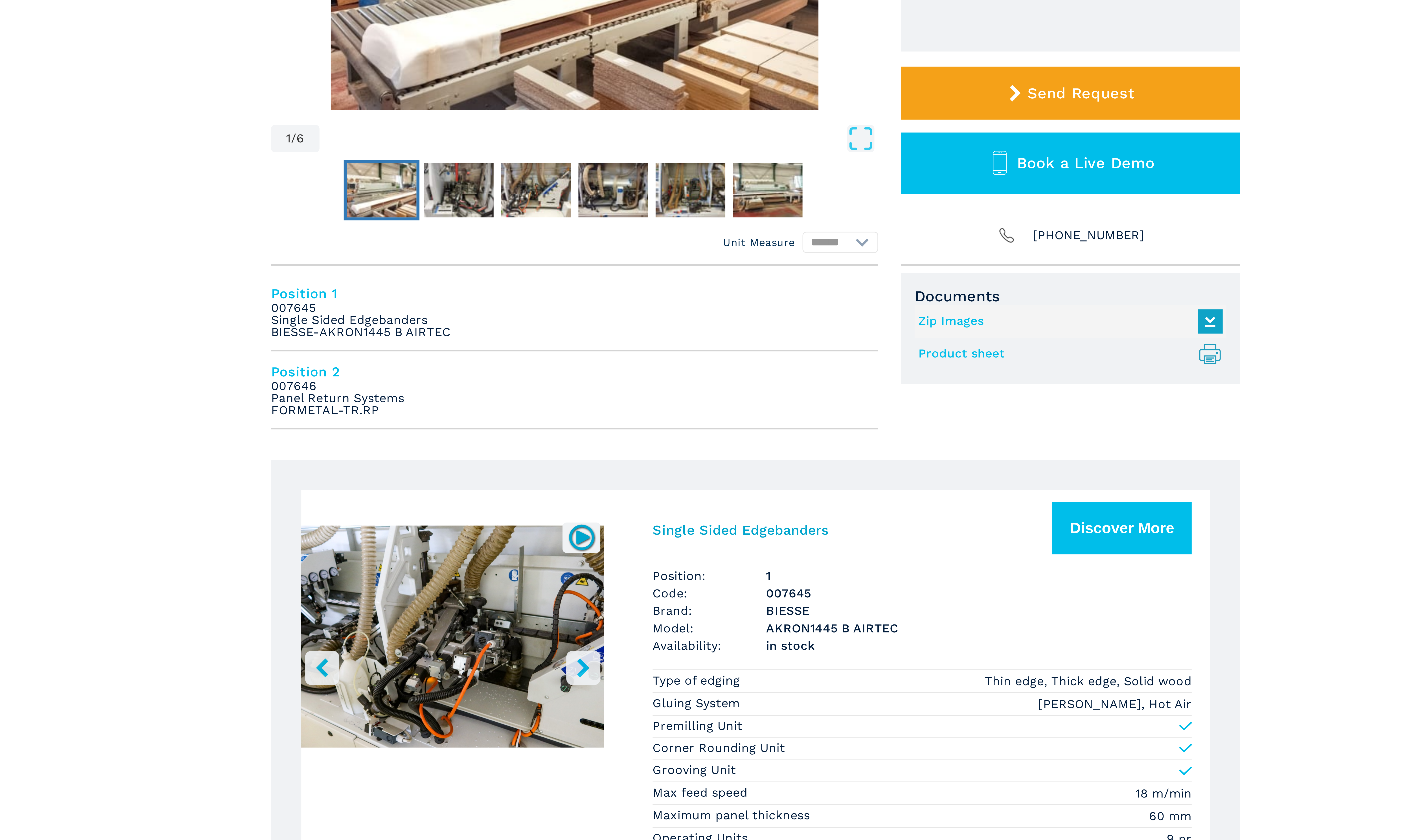
click at [661, 332] on icon "right-button" at bounding box center [659, 333] width 6 height 6
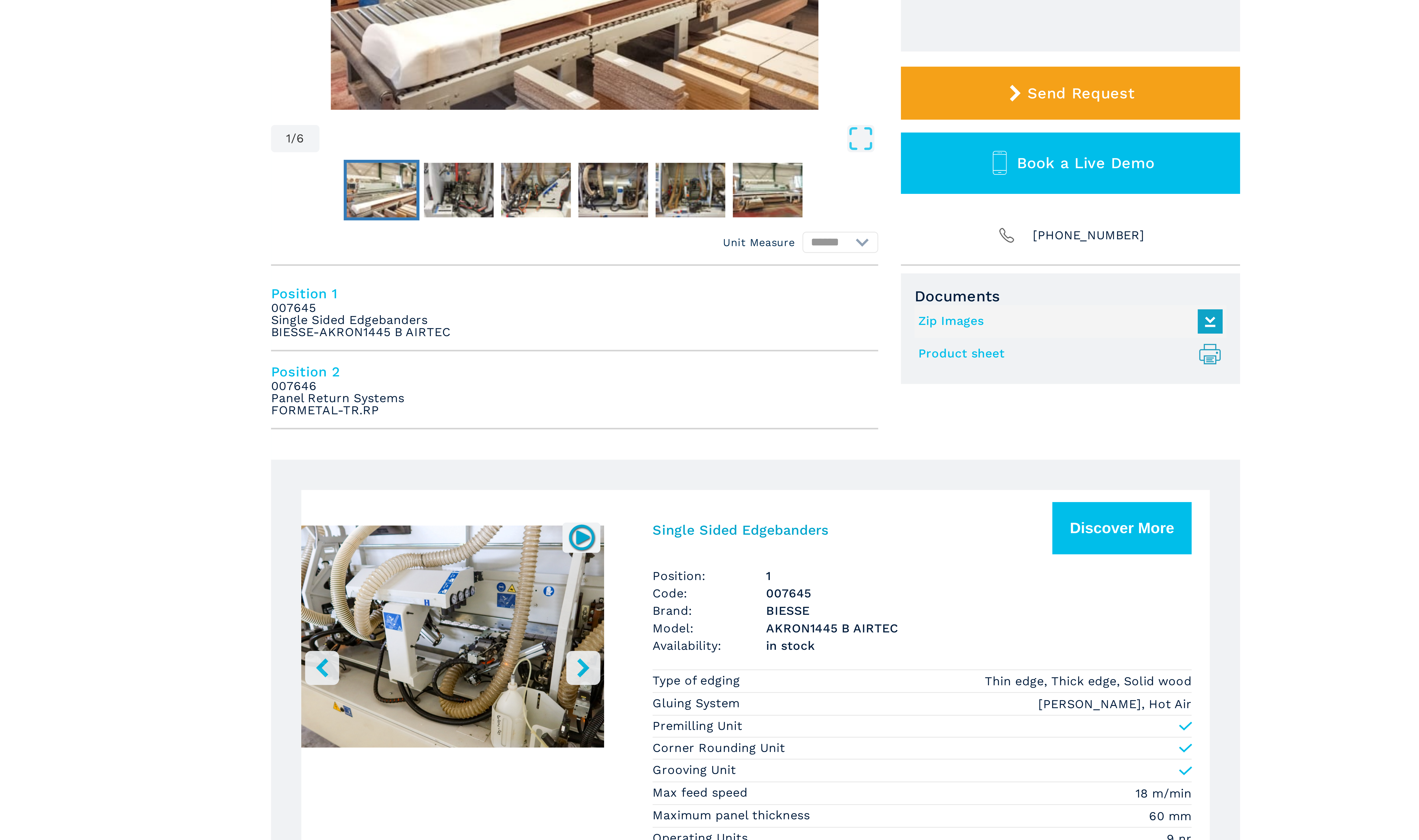
click at [661, 332] on icon "right-button" at bounding box center [659, 333] width 6 height 6
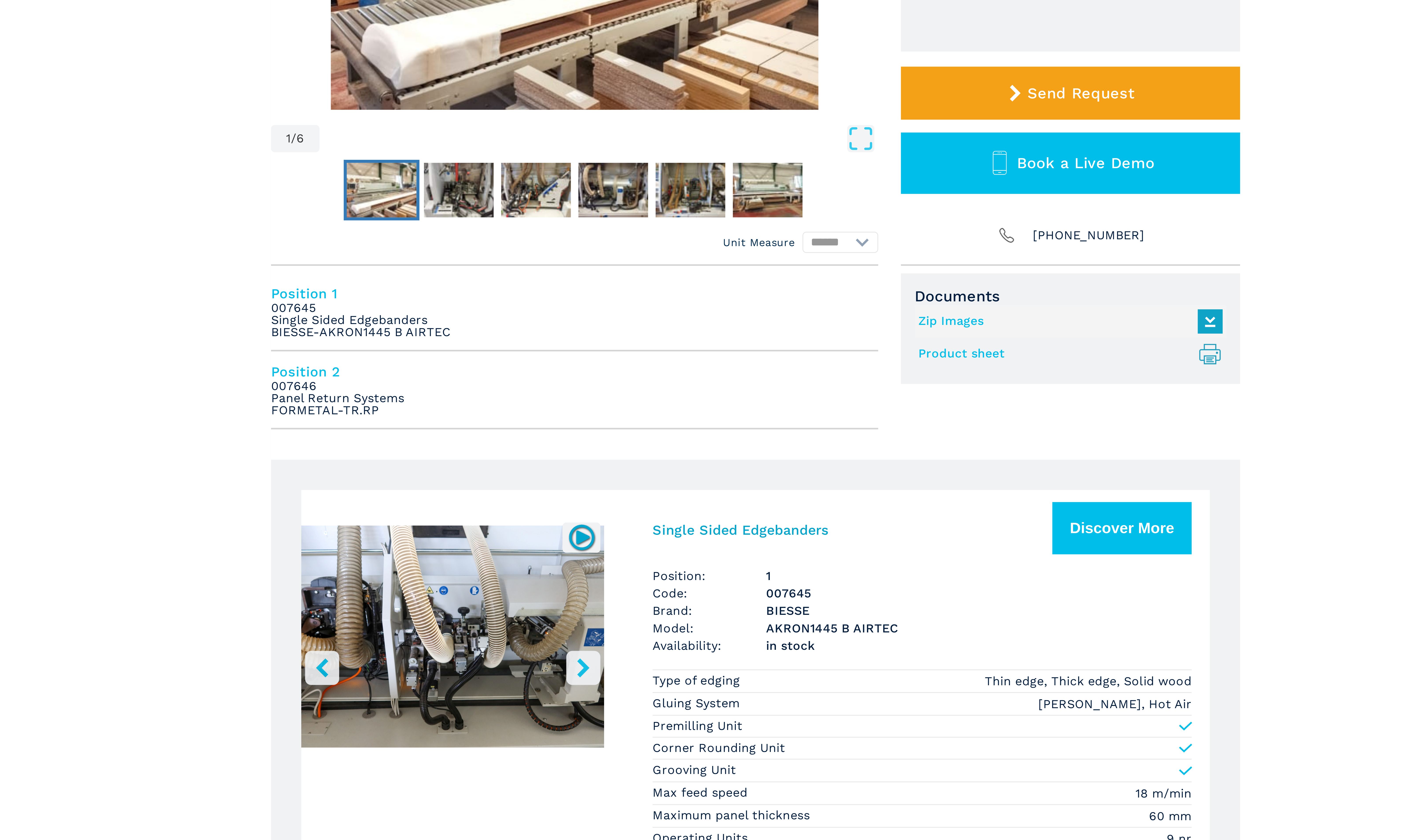
click at [661, 332] on icon "right-button" at bounding box center [659, 333] width 6 height 6
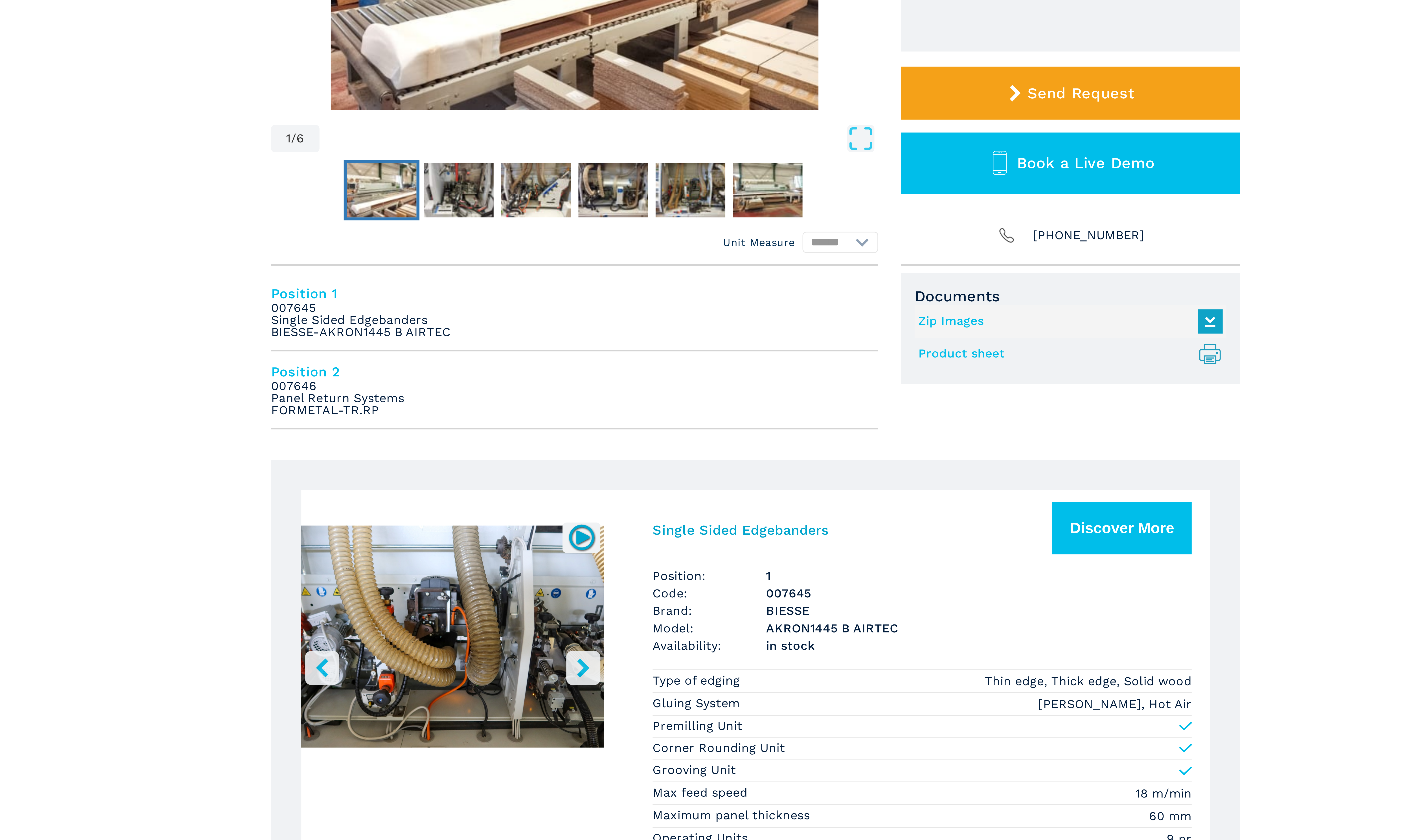
click at [661, 332] on icon "right-button" at bounding box center [659, 333] width 6 height 6
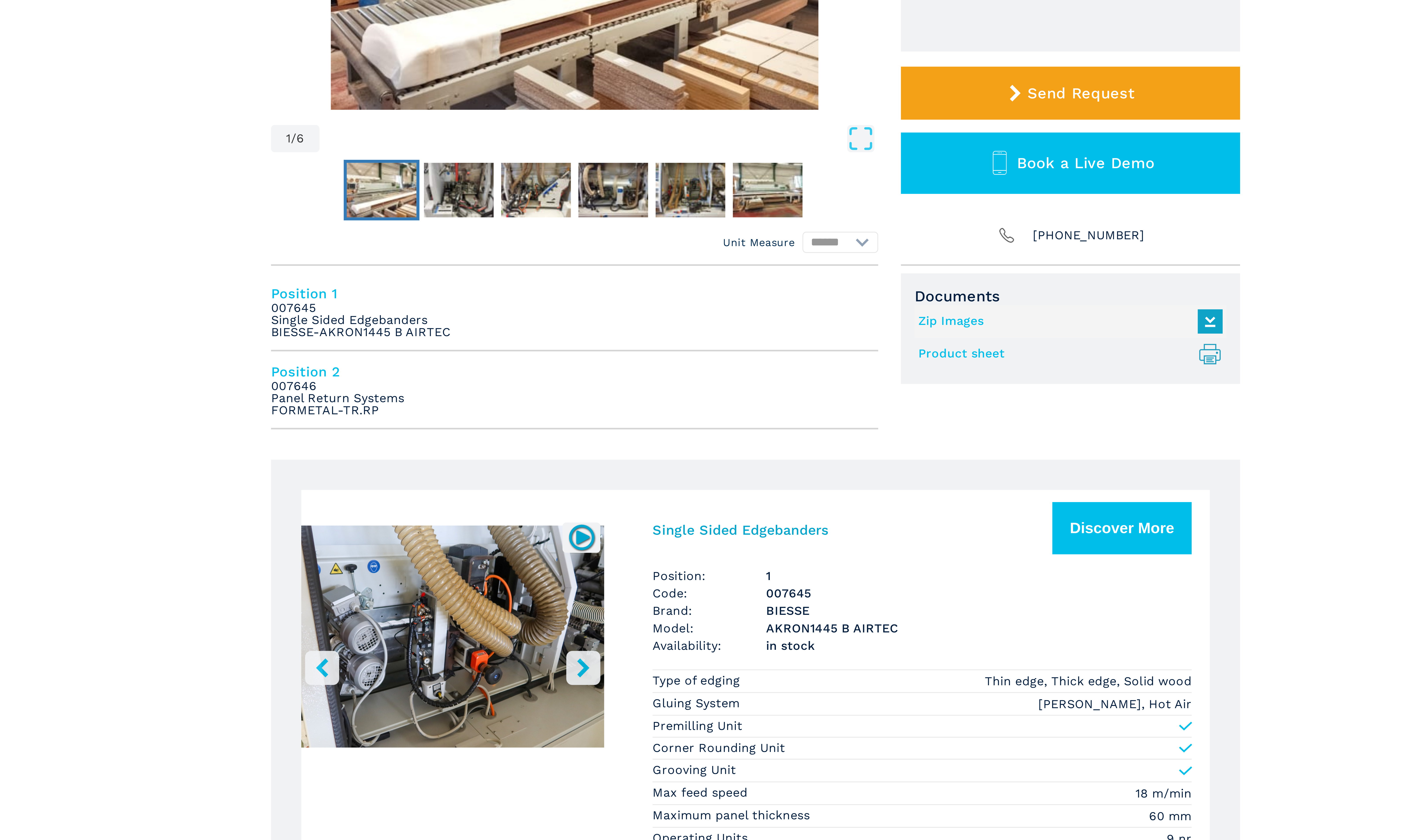
click at [661, 332] on icon "right-button" at bounding box center [659, 333] width 6 height 6
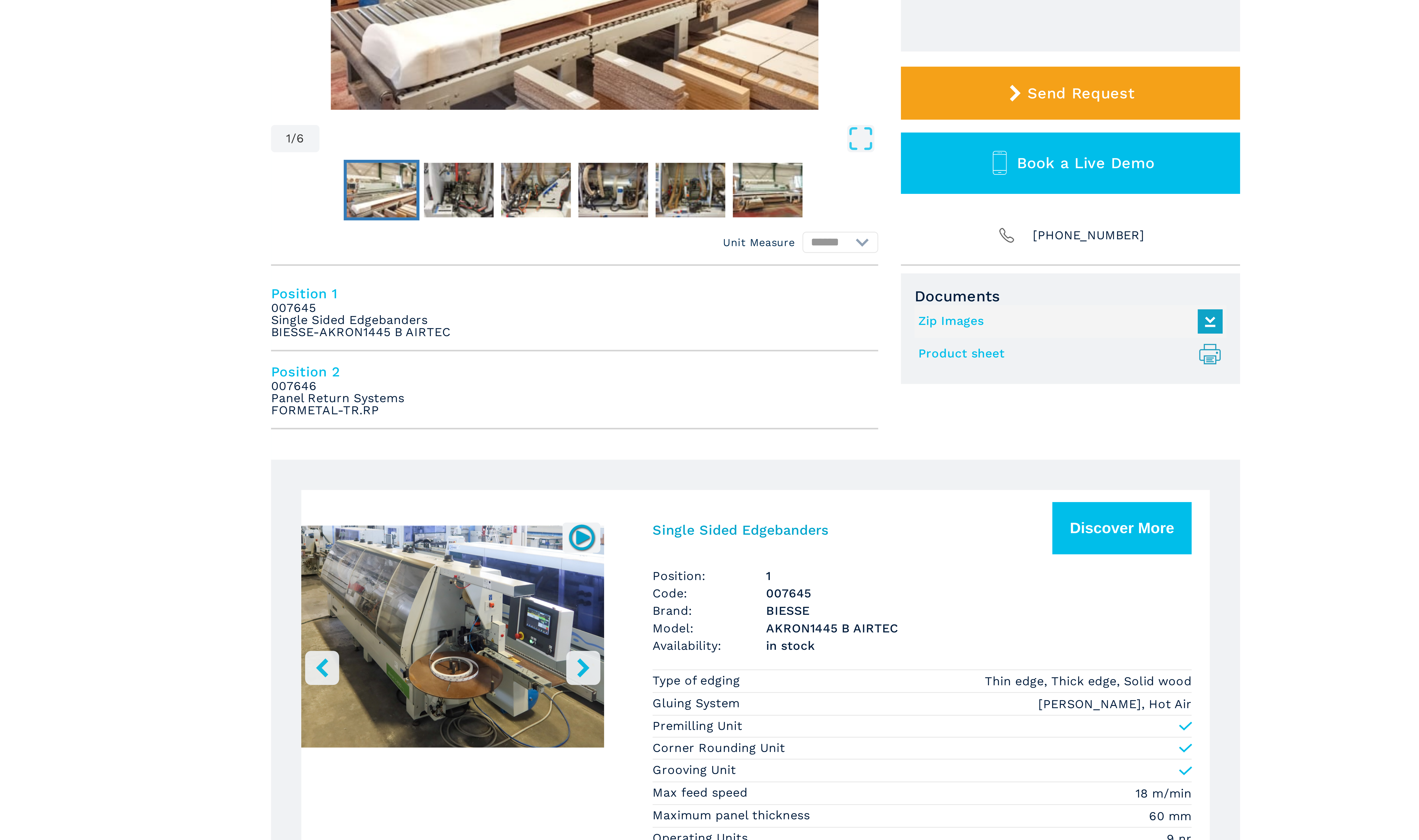
click at [634, 319] on img "Go to Slide 1" at bounding box center [622, 325] width 88 height 82
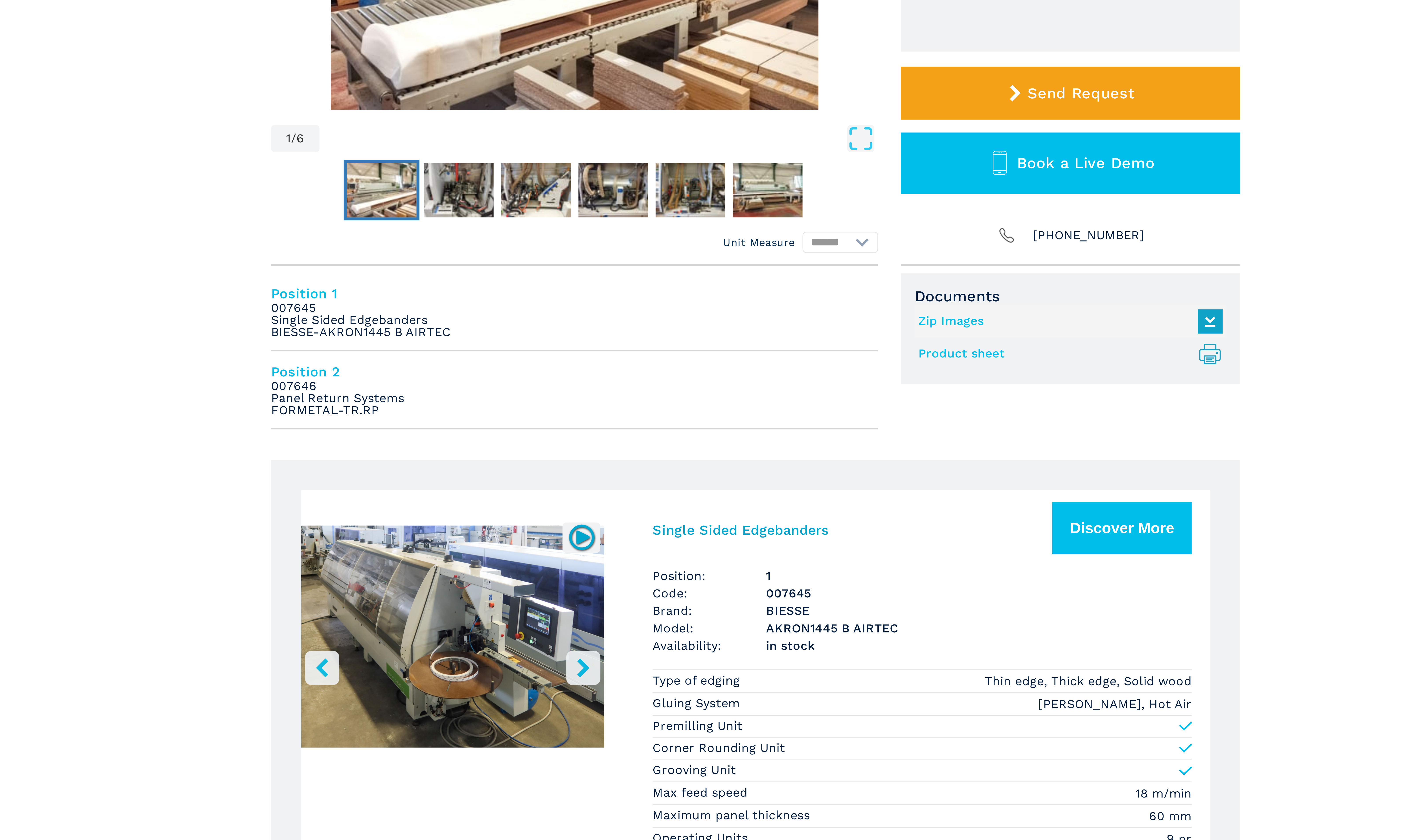
click at [634, 319] on img "Go to Slide 1" at bounding box center [622, 325] width 88 height 82
click at [658, 295] on img at bounding box center [659, 295] width 8 height 8
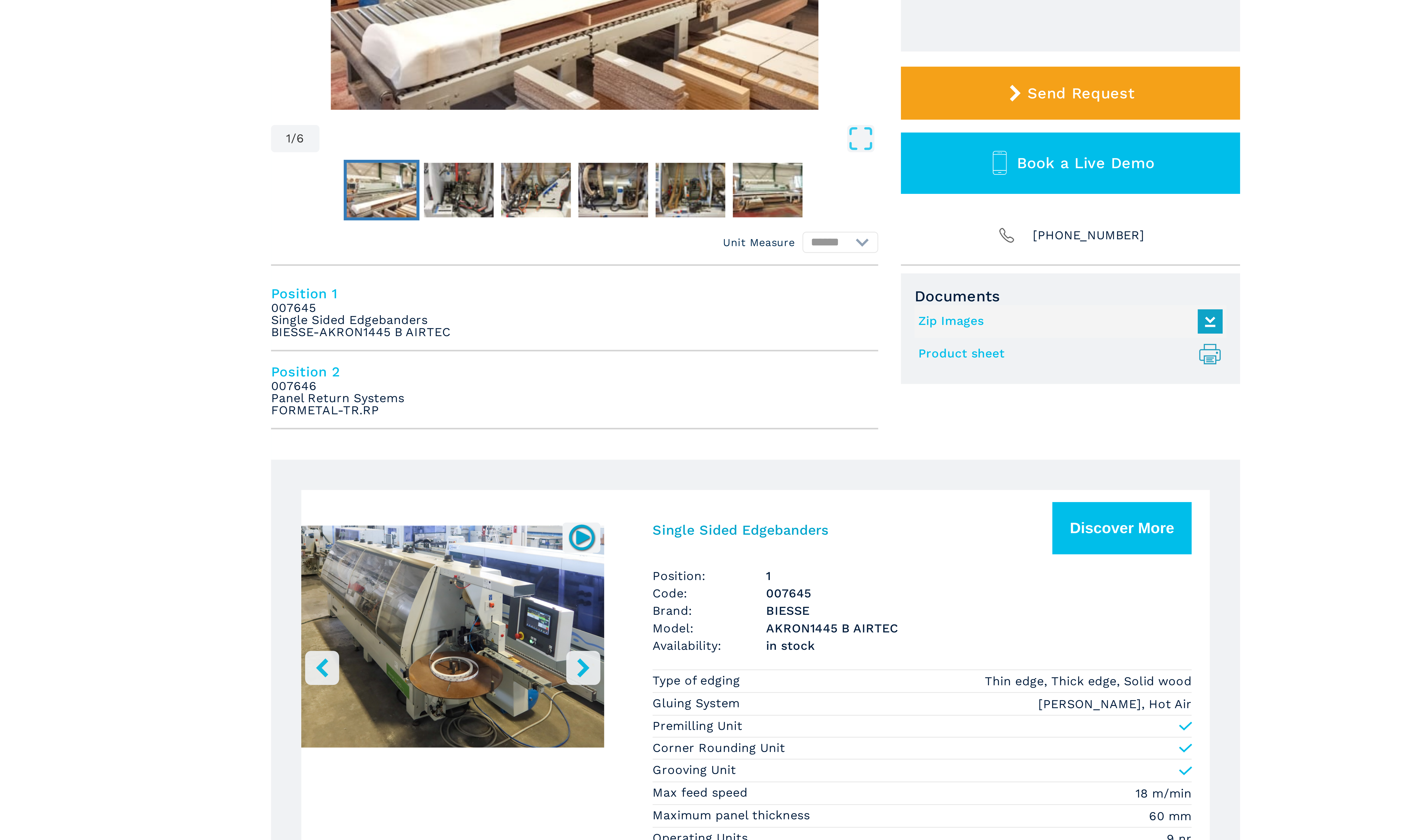
click at [658, 295] on img at bounding box center [659, 295] width 8 height 8
drag, startPoint x: 658, startPoint y: 295, endPoint x: 611, endPoint y: 324, distance: 55.2
click at [611, 324] on img "Go to Slide 1" at bounding box center [622, 325] width 88 height 82
click at [818, 291] on button "Discover More" at bounding box center [816, 292] width 41 height 15
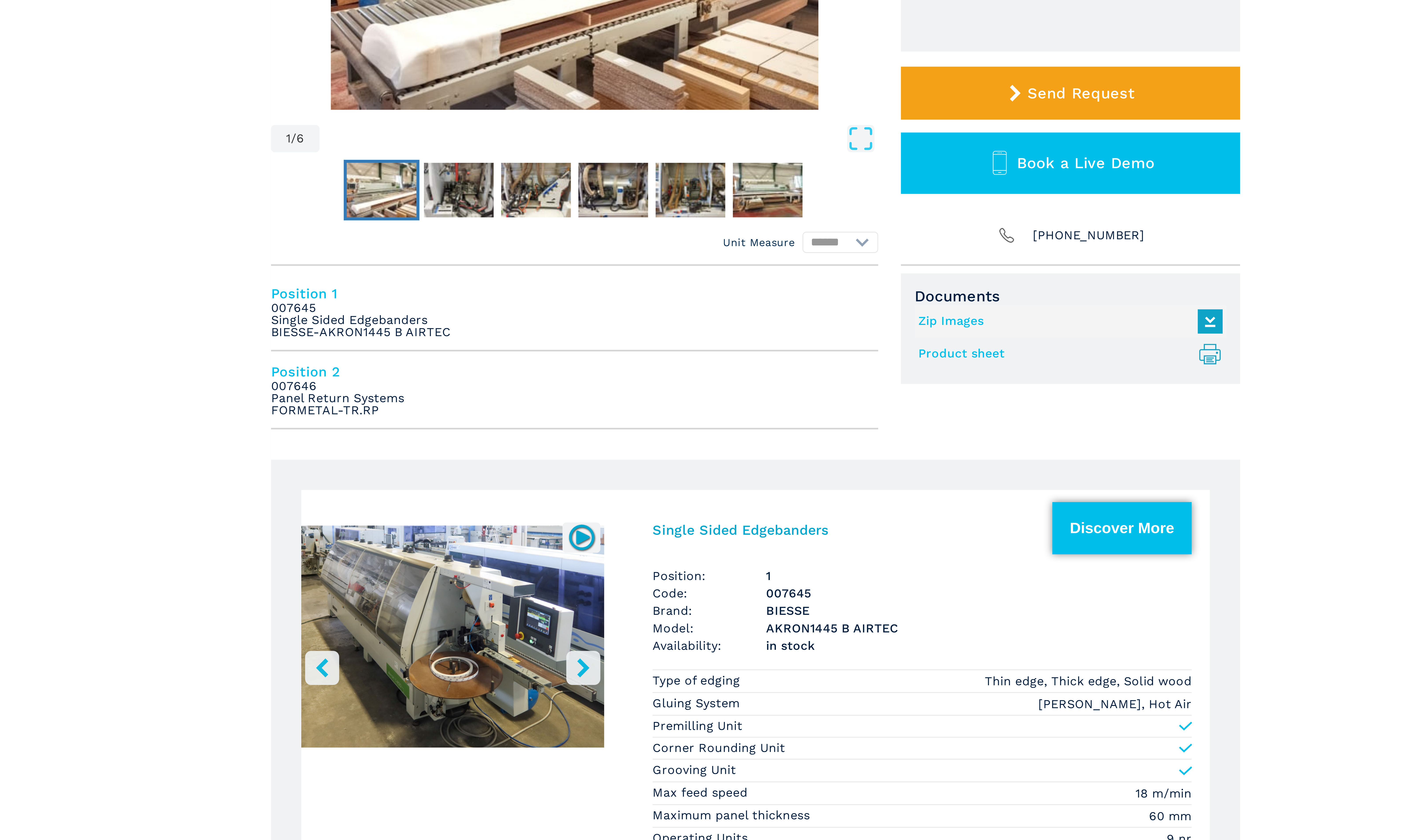
click at [818, 294] on button "Discover More" at bounding box center [816, 292] width 41 height 15
